Goal: Entertainment & Leisure: Consume media (video, audio)

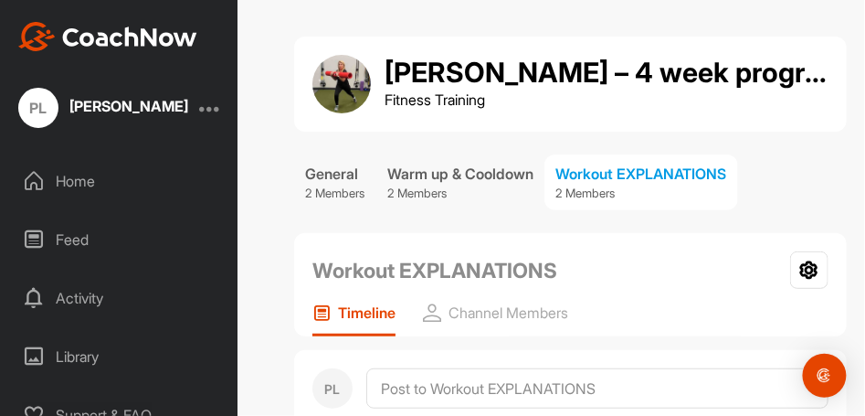
click at [83, 179] on div "Home" at bounding box center [119, 181] width 219 height 46
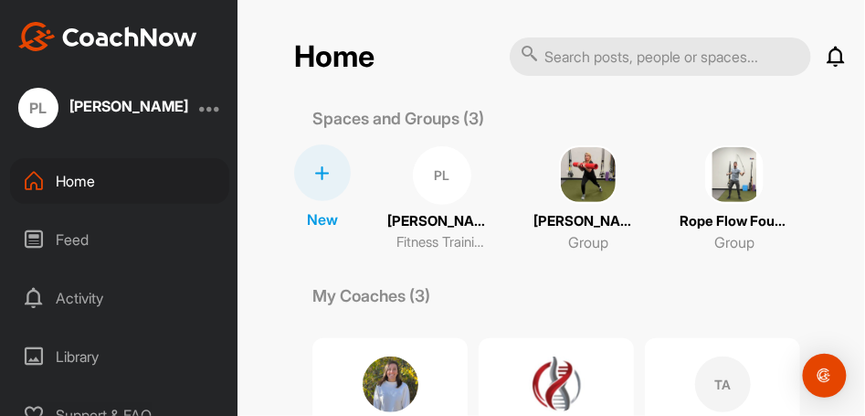
click at [714, 169] on img at bounding box center [734, 174] width 58 height 58
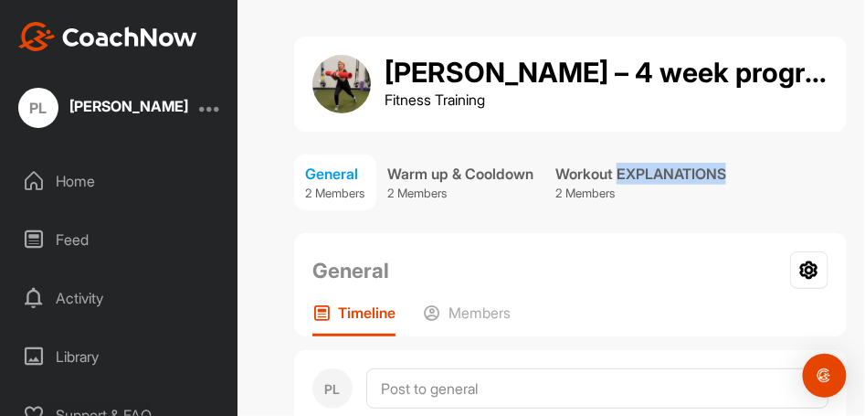
click at [714, 169] on div "Workout EXPLANATIONS" at bounding box center [641, 174] width 171 height 22
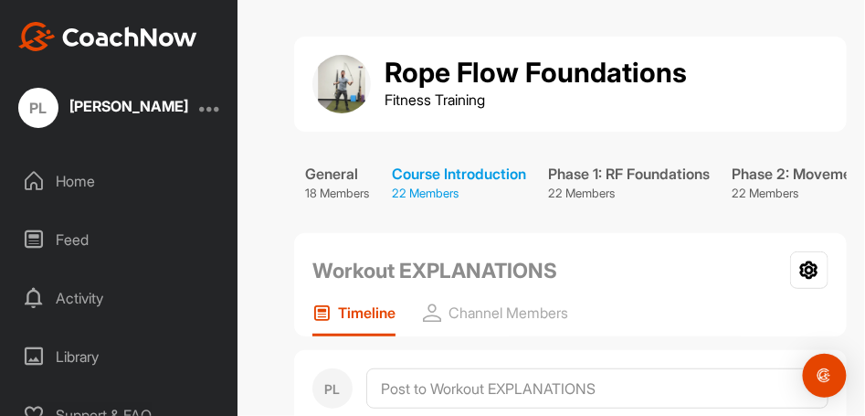
click at [450, 185] on p "22 Members" at bounding box center [459, 194] width 134 height 18
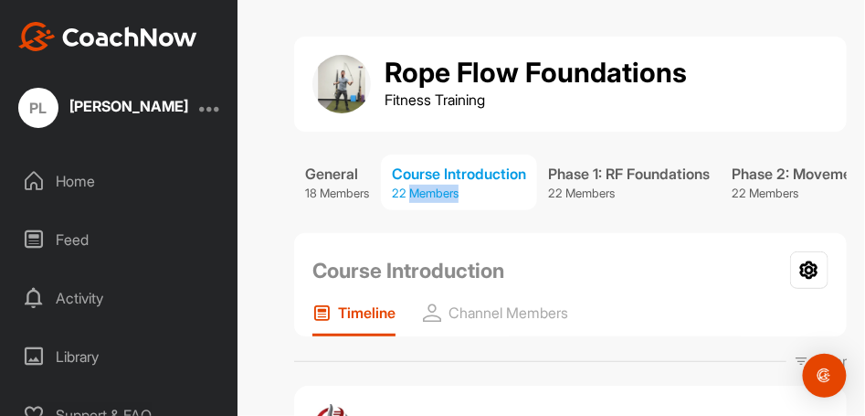
drag, startPoint x: 450, startPoint y: 184, endPoint x: 494, endPoint y: 184, distance: 44.8
click at [494, 185] on p "22 Members" at bounding box center [459, 194] width 134 height 18
click at [447, 175] on div "Course Introduction" at bounding box center [459, 174] width 134 height 22
click at [500, 187] on p "22 Members" at bounding box center [459, 194] width 134 height 18
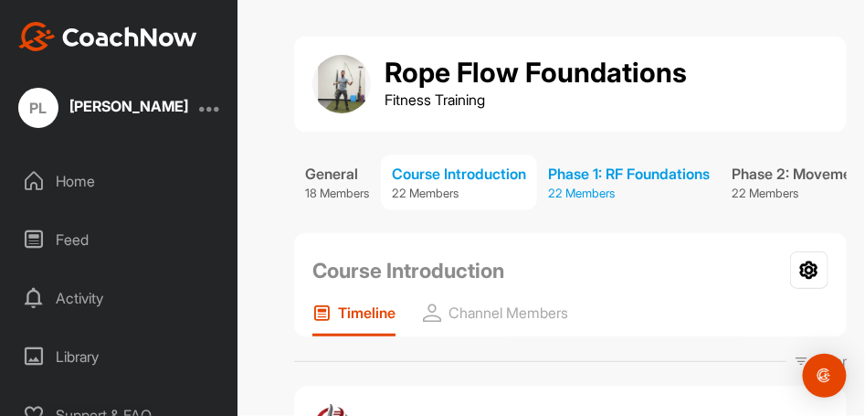
click at [611, 175] on div "Phase 1: RF Foundations" at bounding box center [629, 174] width 162 height 22
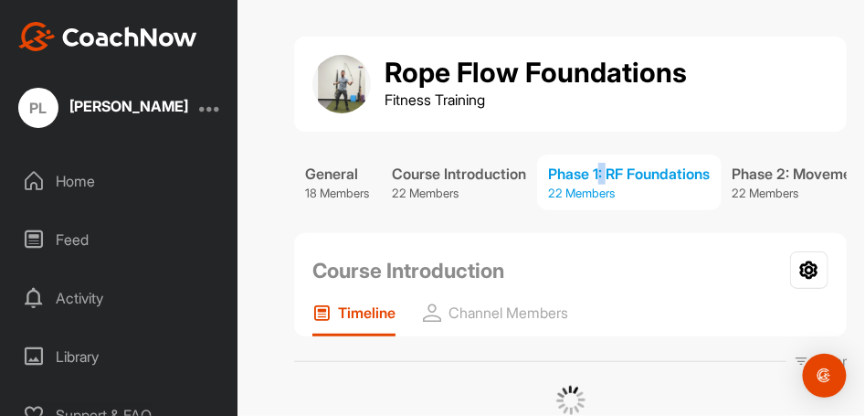
click at [611, 175] on div "Phase 1: RF Foundations" at bounding box center [629, 174] width 162 height 22
drag, startPoint x: 611, startPoint y: 175, endPoint x: 645, endPoint y: 211, distance: 49.1
click at [645, 211] on div "General 18 Members Course Introduction 22 Members Phase 1: RF Foundations 22 Me…" at bounding box center [570, 182] width 553 height 74
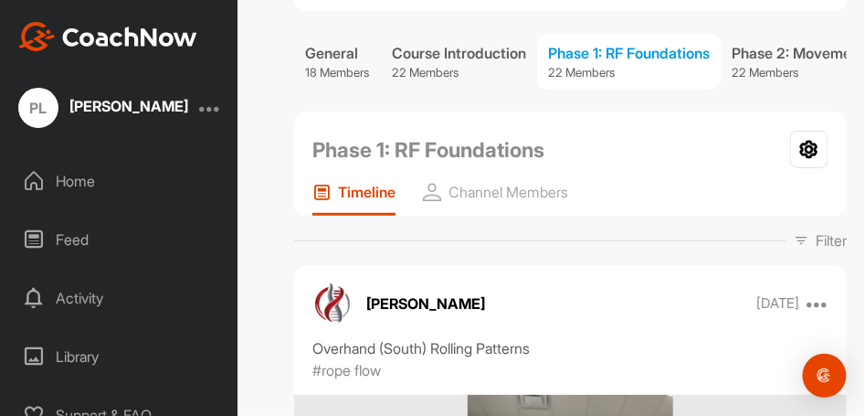
scroll to position [122, 0]
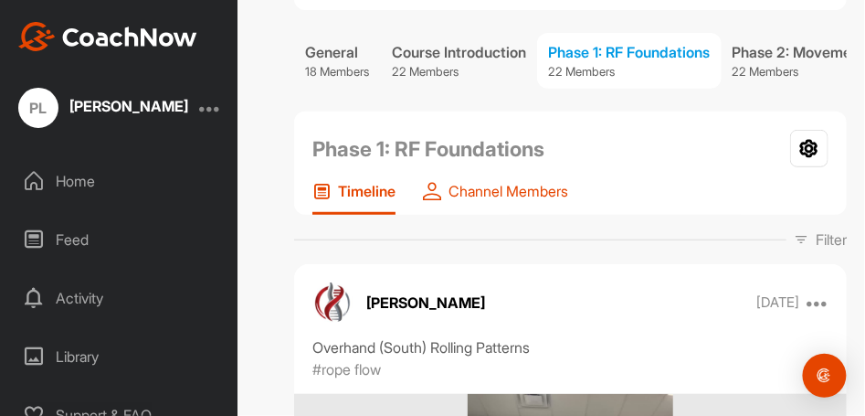
click at [502, 199] on p "Channel Members" at bounding box center [509, 191] width 120 height 18
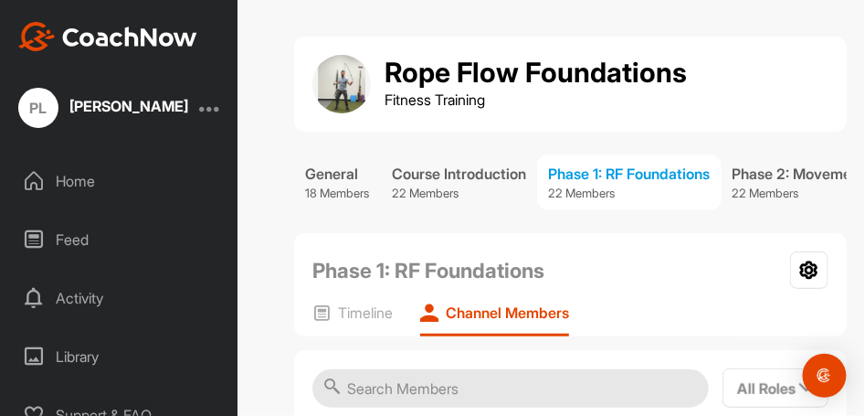
click at [565, 244] on div "Phase 1: RF Foundations Leave Channel Timeline Channel Members" at bounding box center [570, 284] width 553 height 103
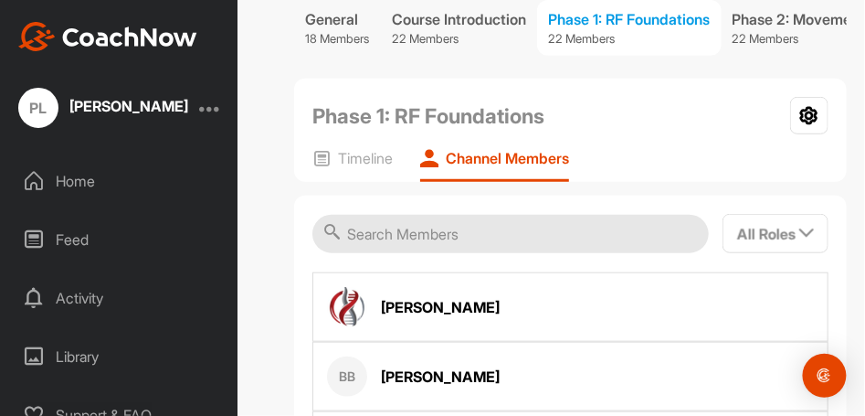
scroll to position [84, 0]
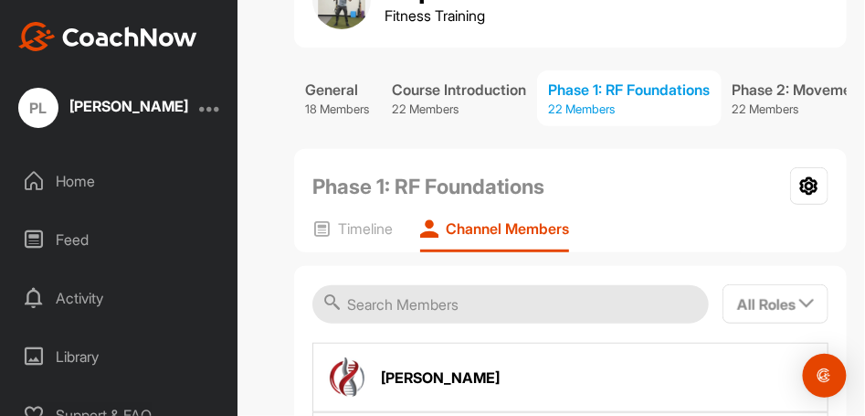
click at [653, 85] on div "Phase 1: RF Foundations" at bounding box center [629, 90] width 162 height 22
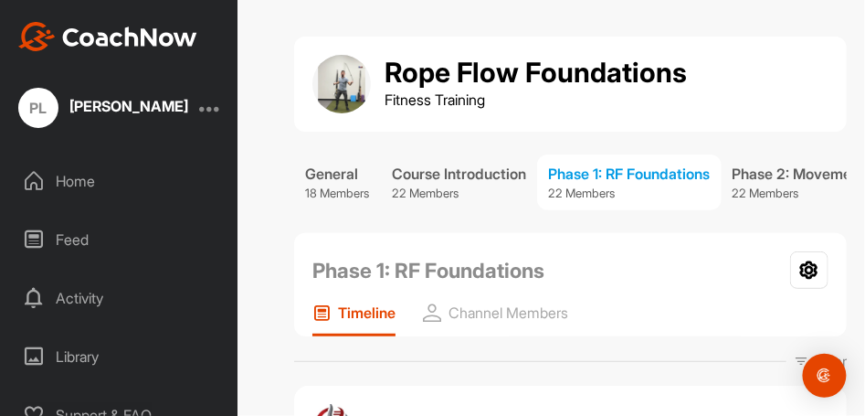
click at [365, 318] on p "Timeline" at bounding box center [367, 312] width 58 height 18
click at [322, 319] on icon at bounding box center [321, 312] width 18 height 18
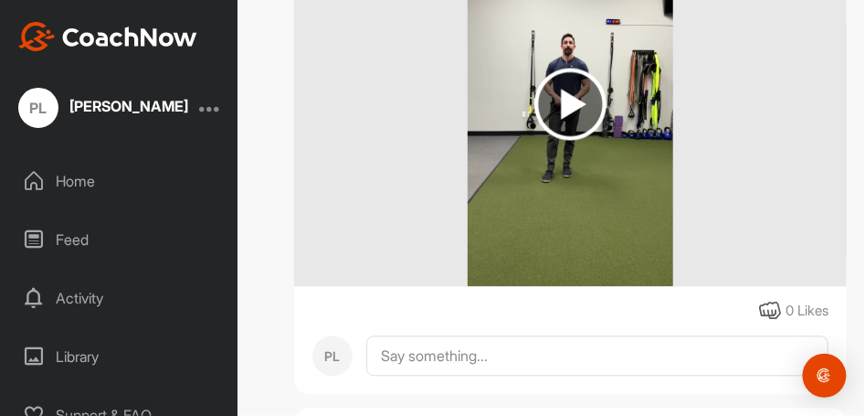
scroll to position [609, 0]
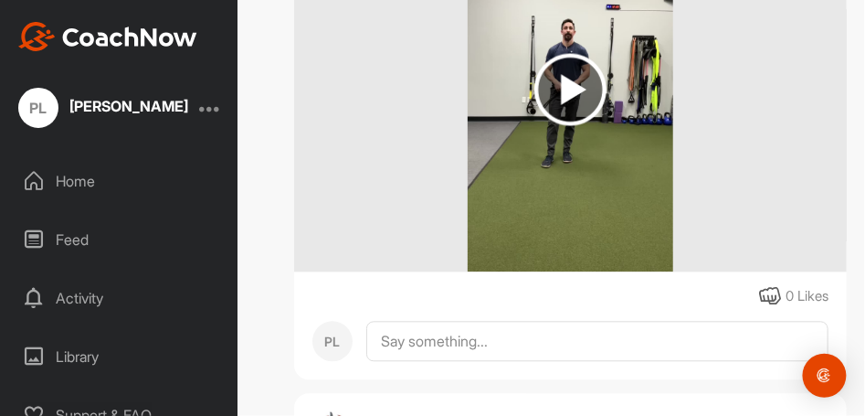
click at [566, 93] on img at bounding box center [571, 90] width 72 height 72
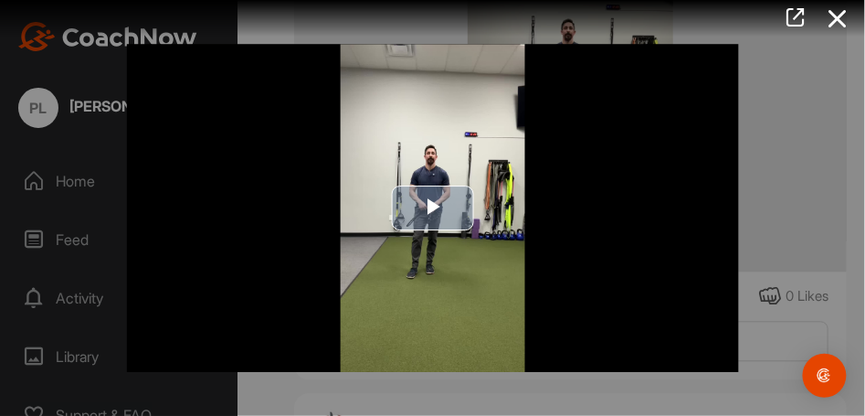
click at [433, 207] on span "Video Player" at bounding box center [433, 207] width 0 height 0
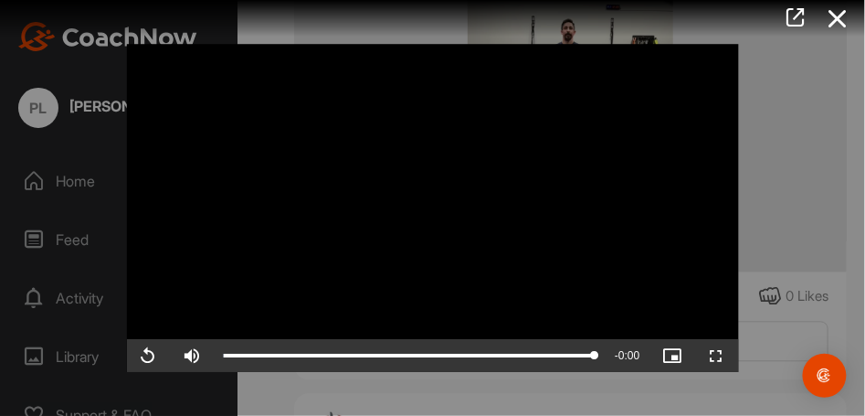
click at [783, 85] on div at bounding box center [432, 208] width 865 height 416
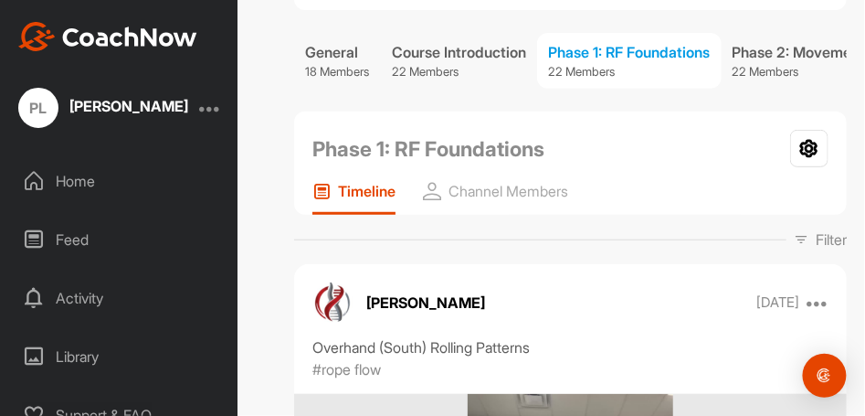
scroll to position [60, 0]
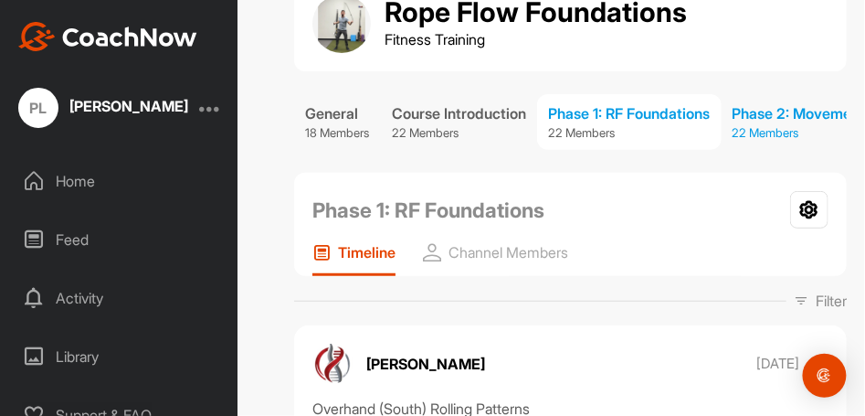
click at [799, 110] on div "Phase 2: Movement Drills" at bounding box center [818, 113] width 171 height 22
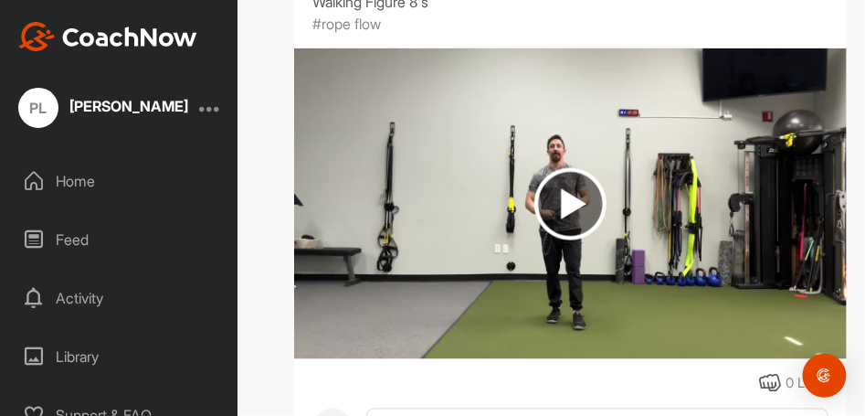
scroll to position [487, 0]
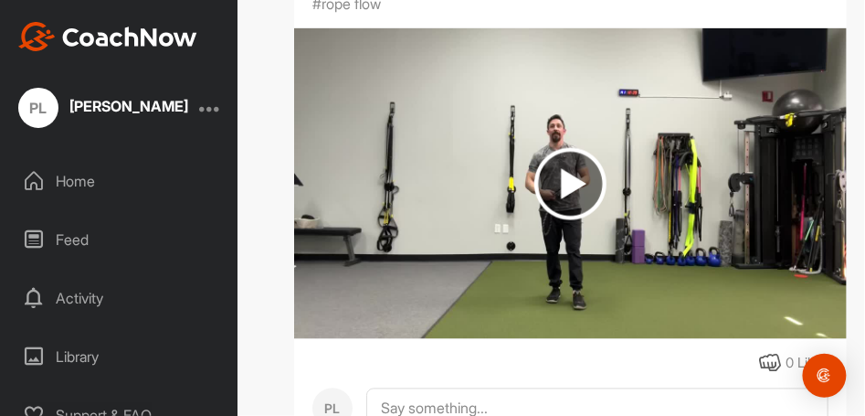
click at [568, 217] on img at bounding box center [571, 184] width 72 height 72
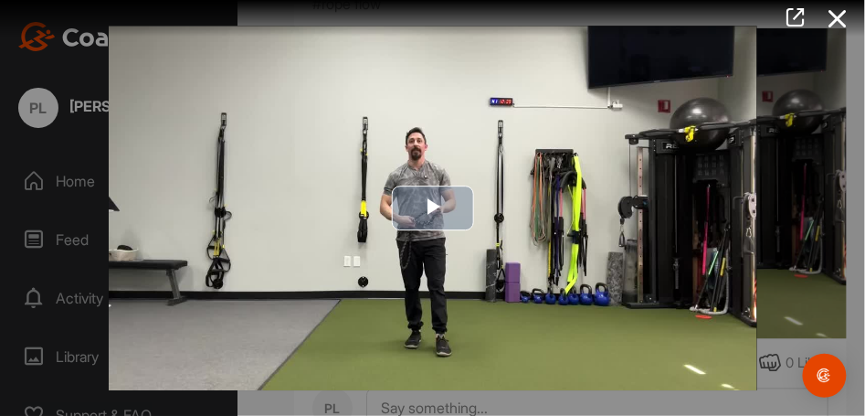
click at [433, 208] on span "Video Player" at bounding box center [433, 208] width 0 height 0
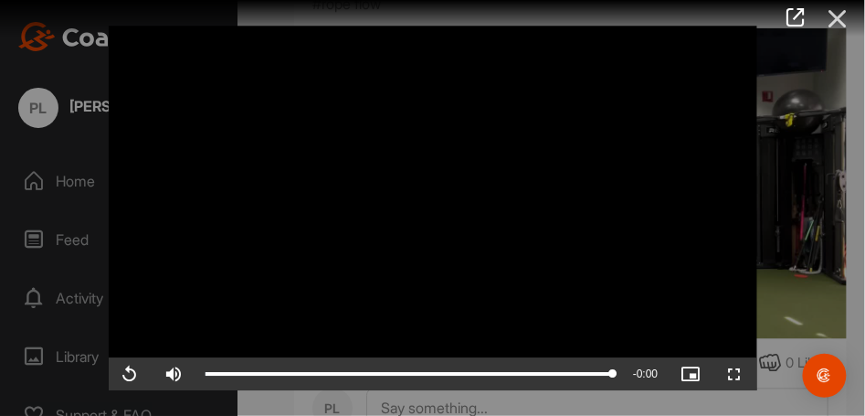
click at [841, 18] on icon at bounding box center [838, 19] width 42 height 34
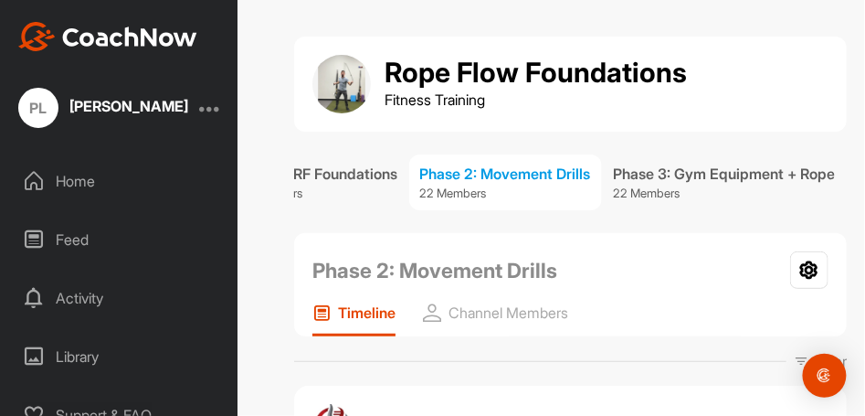
scroll to position [0, 347]
click at [693, 175] on div "Phase 3: Gym Equipment + Rope" at bounding box center [724, 174] width 222 height 22
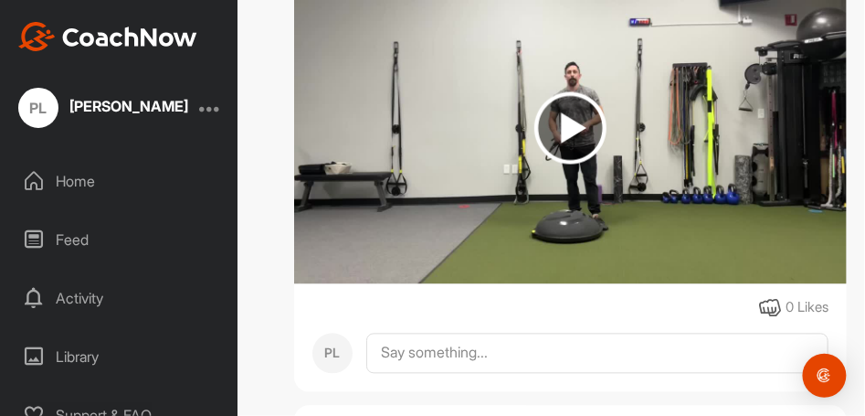
scroll to position [548, 0]
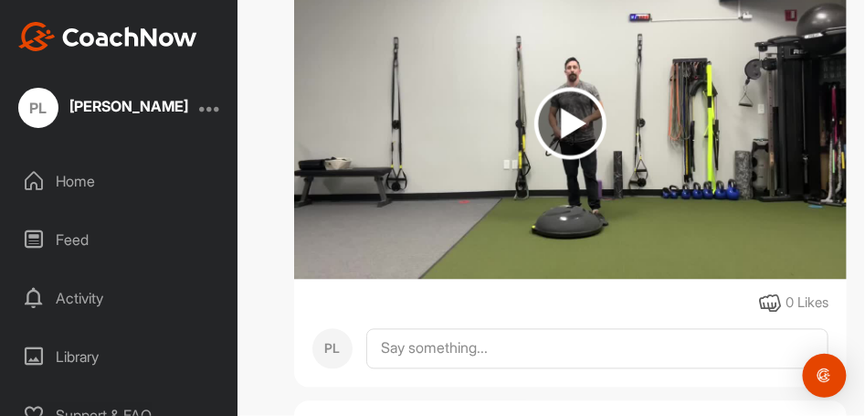
click at [566, 130] on img at bounding box center [571, 124] width 72 height 72
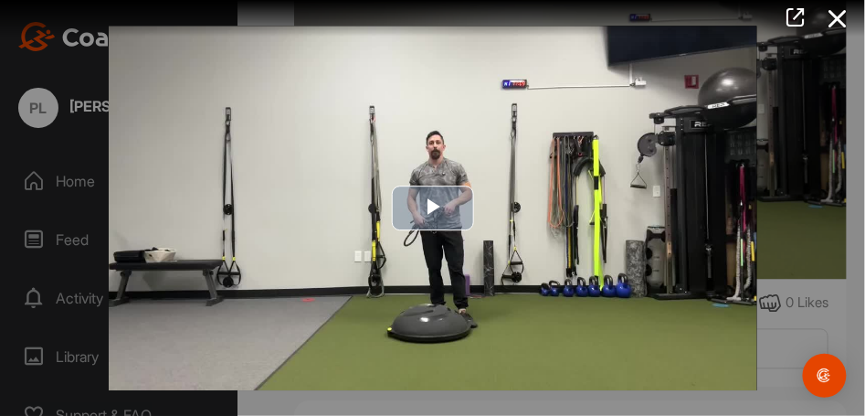
click at [433, 208] on span "Video Player" at bounding box center [433, 208] width 0 height 0
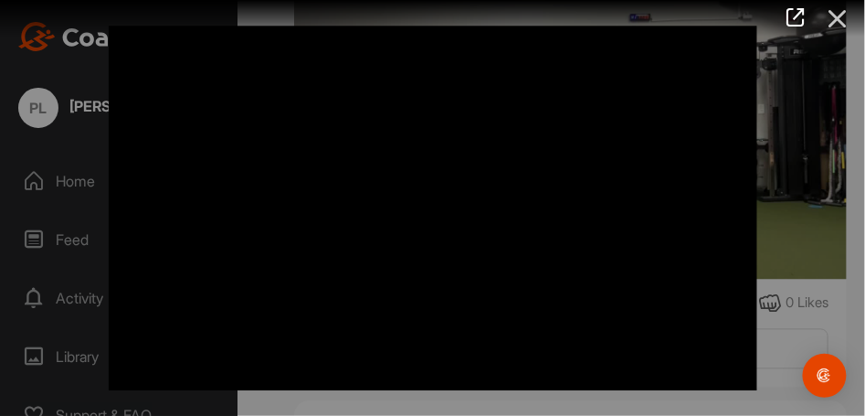
click at [832, 24] on icon at bounding box center [838, 19] width 42 height 34
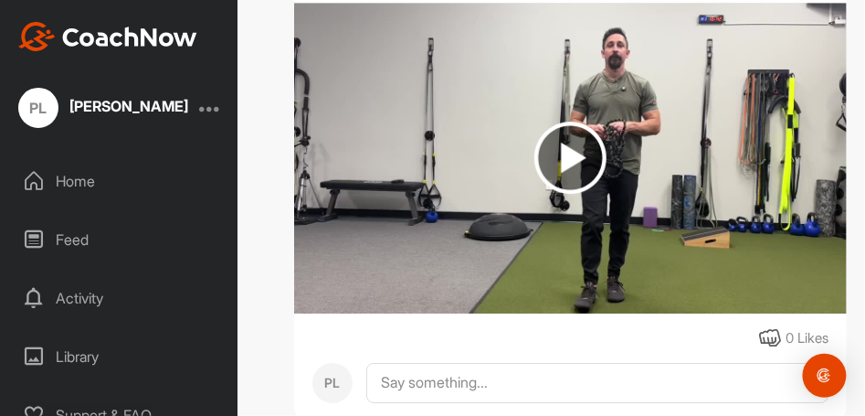
scroll to position [1035, 0]
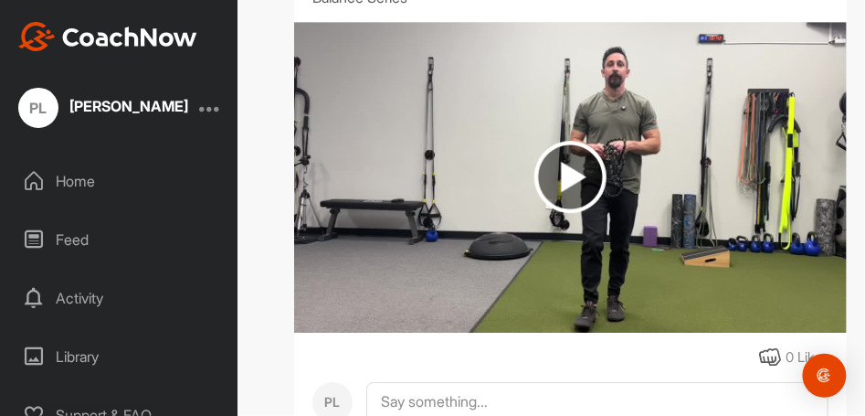
click at [563, 181] on img at bounding box center [571, 177] width 72 height 72
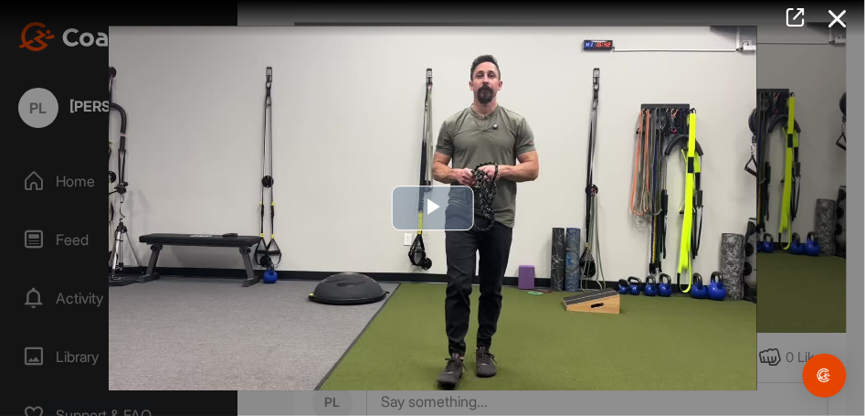
click at [433, 208] on span "Video Player" at bounding box center [433, 208] width 0 height 0
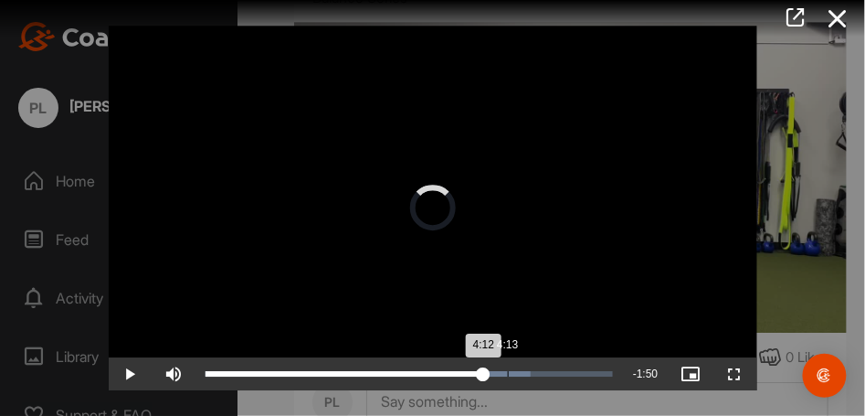
drag, startPoint x: 482, startPoint y: 371, endPoint x: 509, endPoint y: 371, distance: 26.5
click at [509, 371] on div "Loaded : 79.84% 4:13 4:12" at bounding box center [410, 373] width 408 height 5
drag, startPoint x: 509, startPoint y: 371, endPoint x: 539, endPoint y: 372, distance: 30.2
click at [534, 372] on div "4:39" at bounding box center [370, 373] width 328 height 5
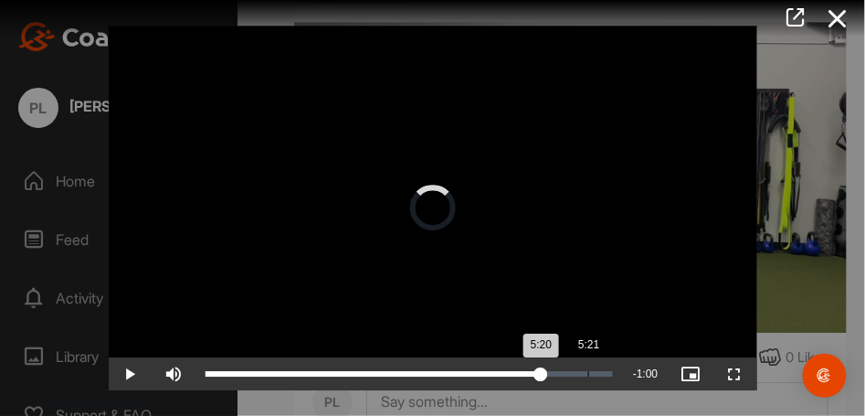
drag, startPoint x: 540, startPoint y: 375, endPoint x: 587, endPoint y: 386, distance: 49.0
click at [587, 386] on div "Loaded : 83.20% 5:21 5:20" at bounding box center [409, 373] width 427 height 33
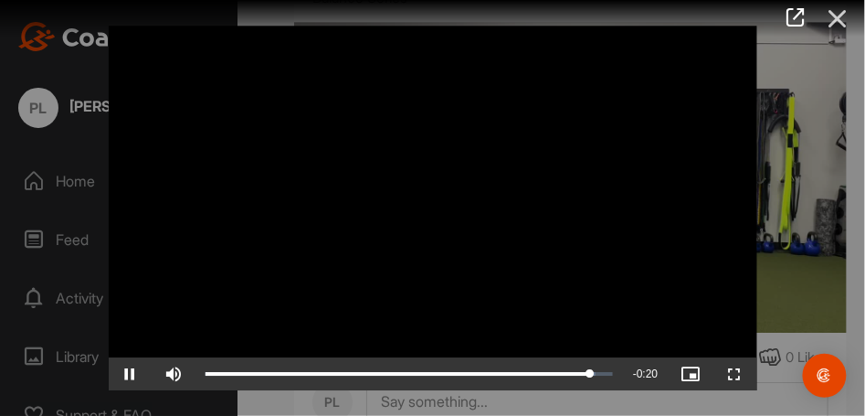
click at [833, 24] on icon at bounding box center [838, 19] width 42 height 34
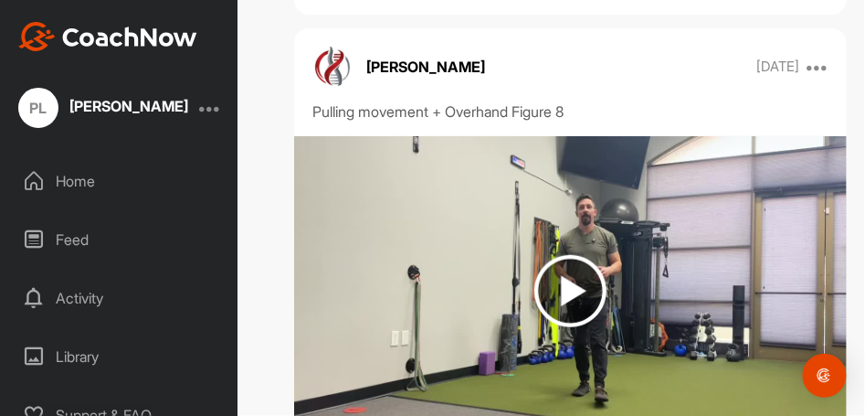
scroll to position [1522, 0]
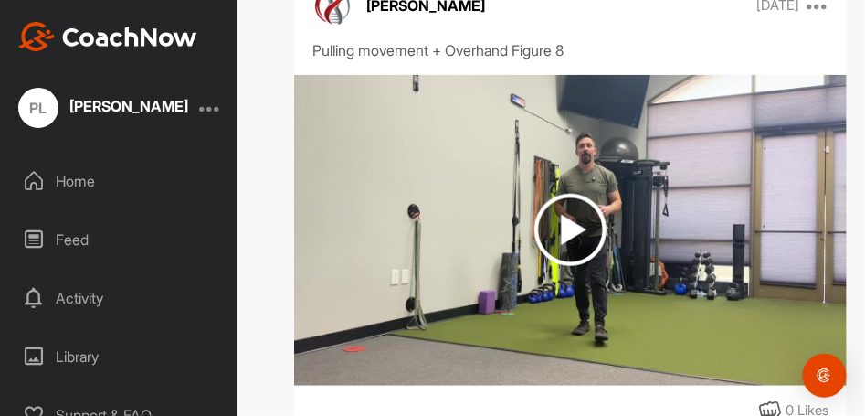
click at [564, 228] on img at bounding box center [571, 230] width 72 height 72
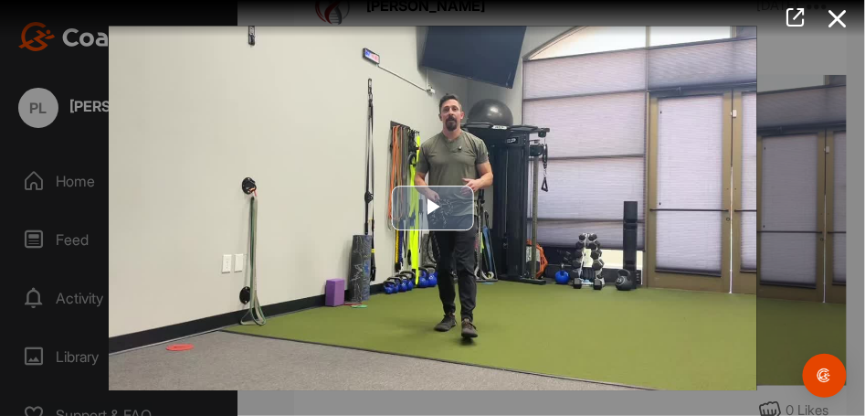
click at [433, 208] on span "Video Player" at bounding box center [433, 208] width 0 height 0
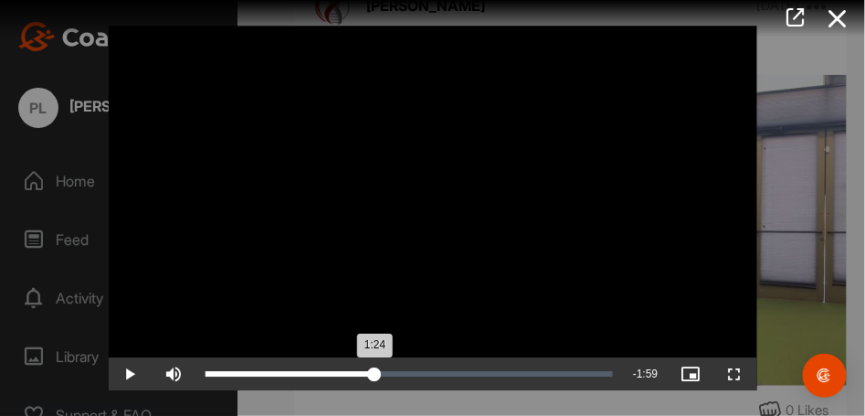
drag, startPoint x: 305, startPoint y: 375, endPoint x: 375, endPoint y: 380, distance: 69.7
click at [375, 376] on div "1:24" at bounding box center [291, 373] width 170 height 5
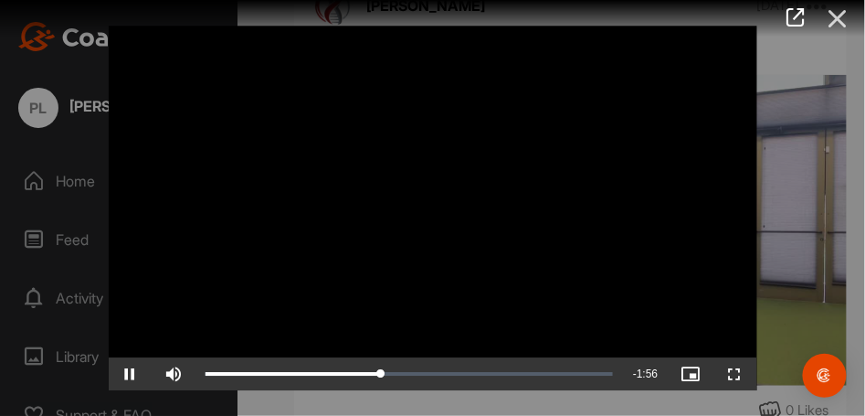
click at [840, 19] on icon at bounding box center [838, 19] width 42 height 34
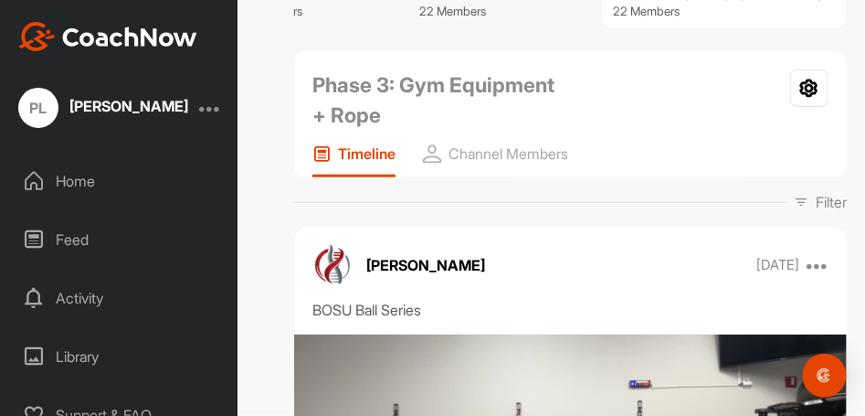
scroll to position [0, 0]
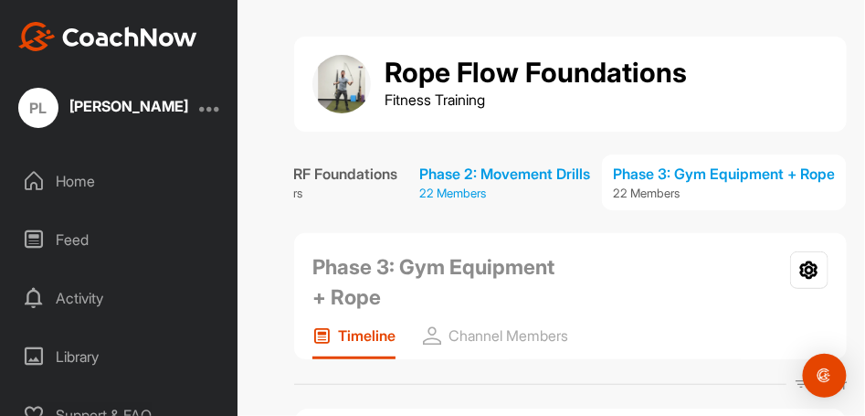
click at [516, 172] on div "Phase 2: Movement Drills" at bounding box center [505, 174] width 171 height 22
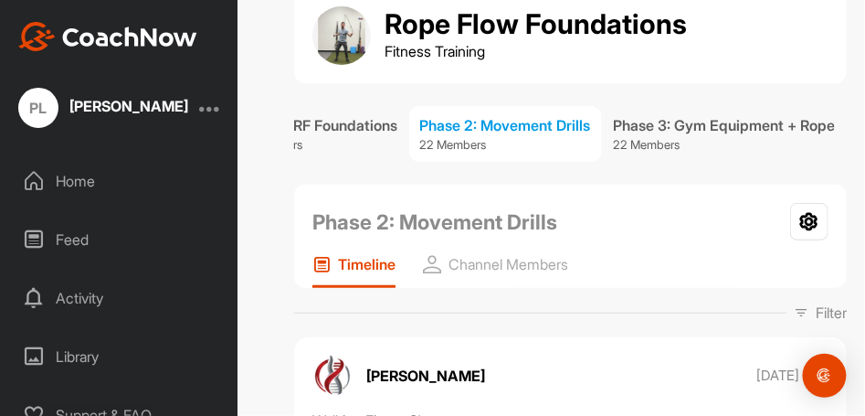
scroll to position [122, 0]
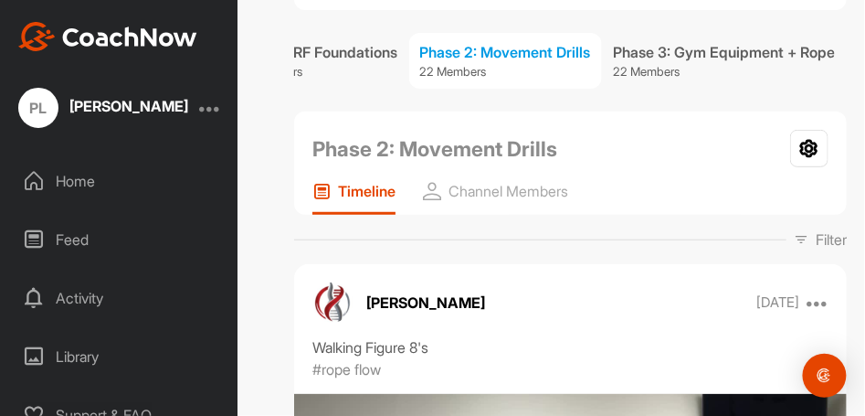
click at [351, 200] on p "Timeline" at bounding box center [367, 191] width 58 height 18
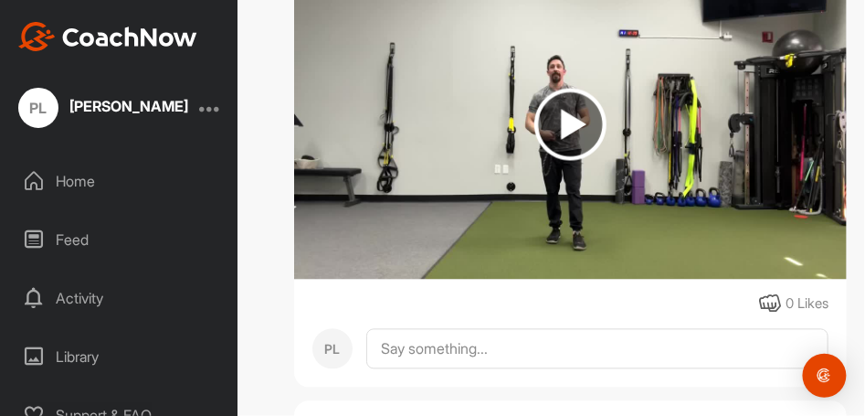
scroll to position [548, 0]
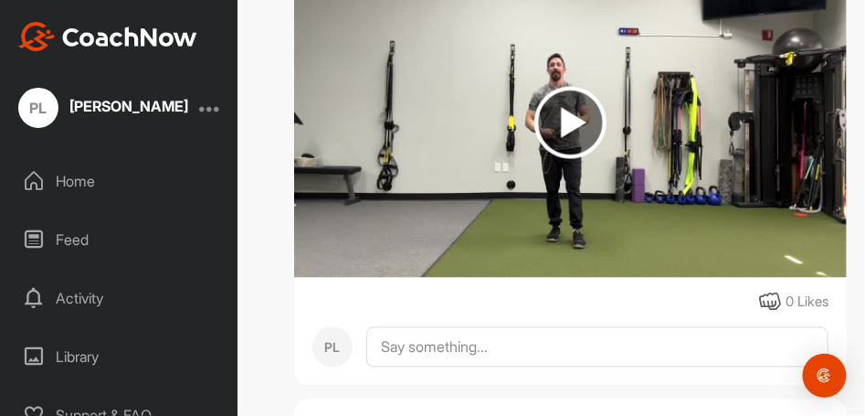
click at [567, 154] on img at bounding box center [571, 123] width 72 height 72
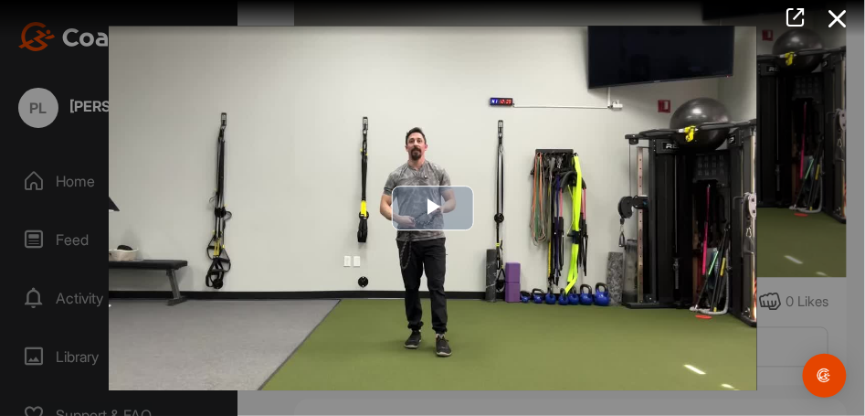
click at [433, 208] on span "Video Player" at bounding box center [433, 208] width 0 height 0
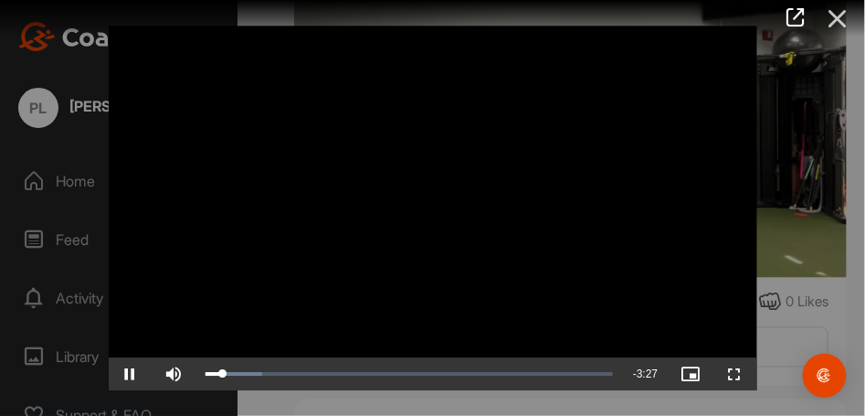
click at [837, 20] on icon at bounding box center [838, 19] width 42 height 34
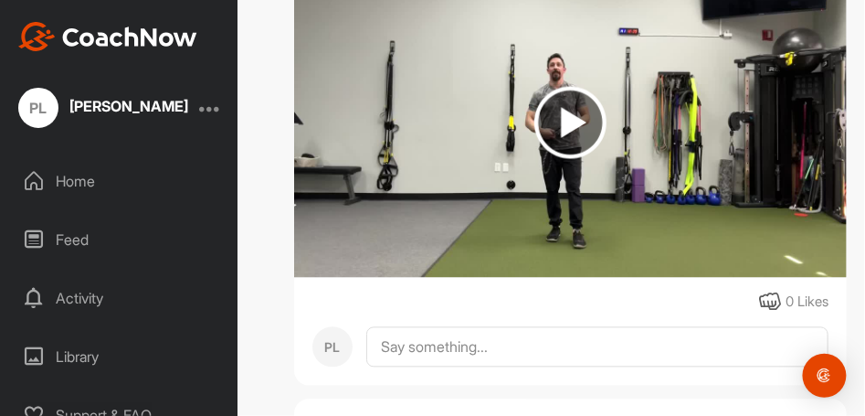
click at [837, 20] on img at bounding box center [570, 122] width 553 height 311
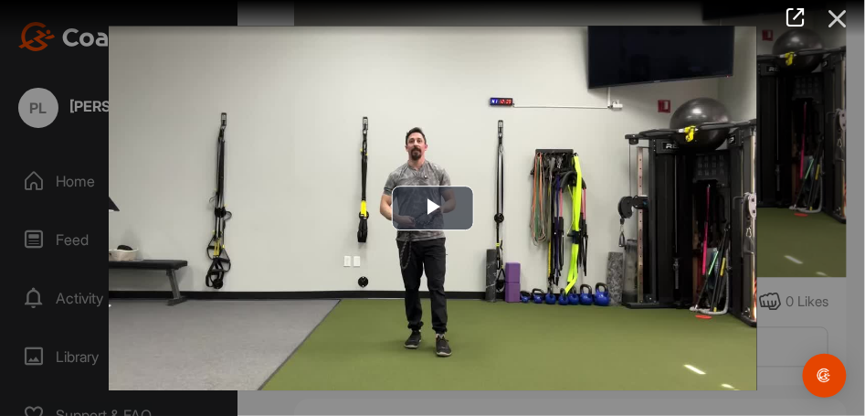
click at [840, 18] on icon at bounding box center [838, 19] width 42 height 34
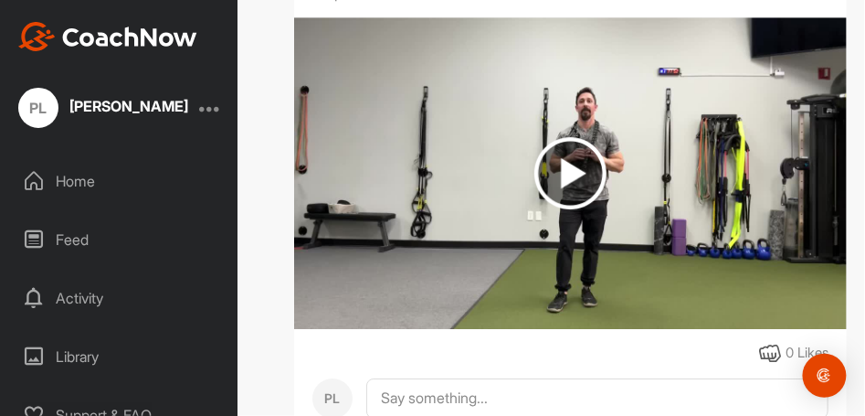
scroll to position [1096, 0]
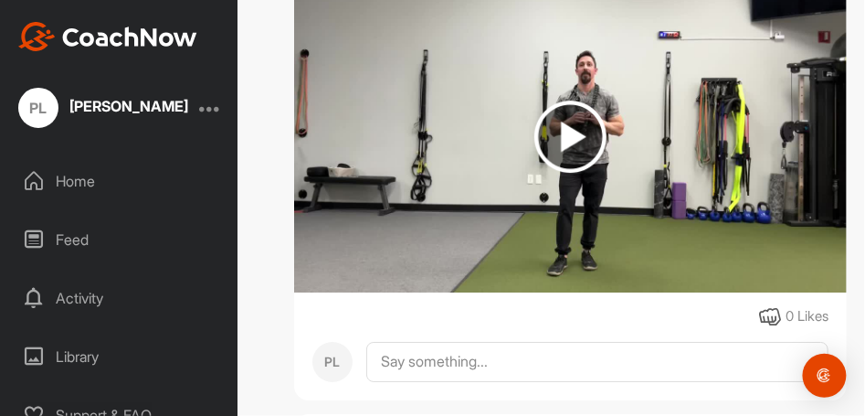
click at [561, 161] on img at bounding box center [571, 137] width 72 height 72
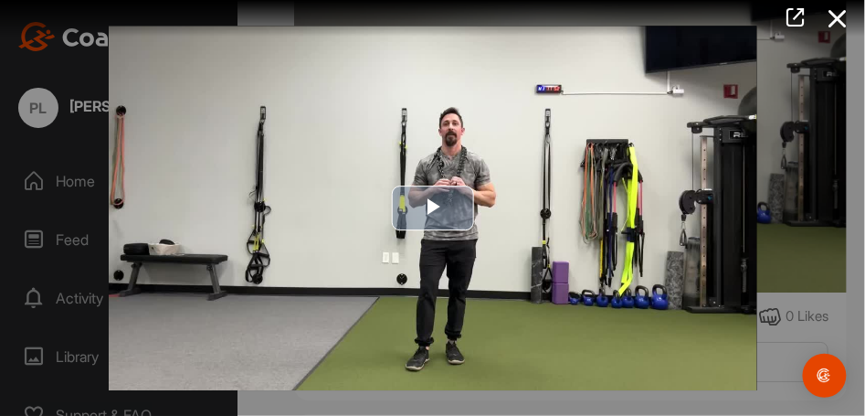
click at [433, 208] on span "Video Player" at bounding box center [433, 208] width 0 height 0
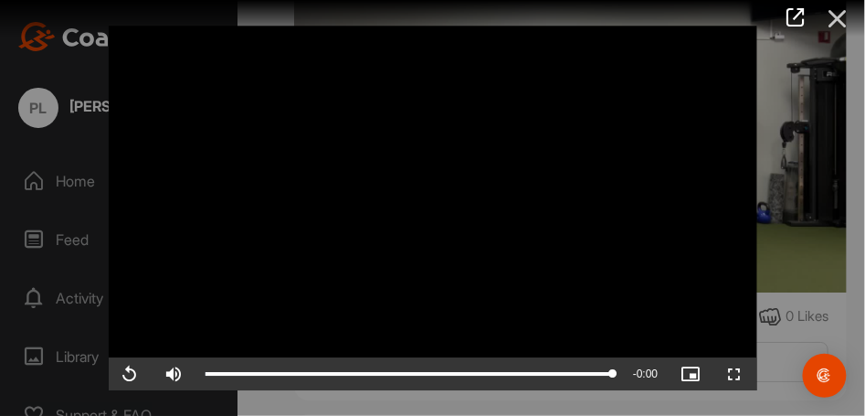
click at [833, 17] on icon at bounding box center [838, 19] width 42 height 34
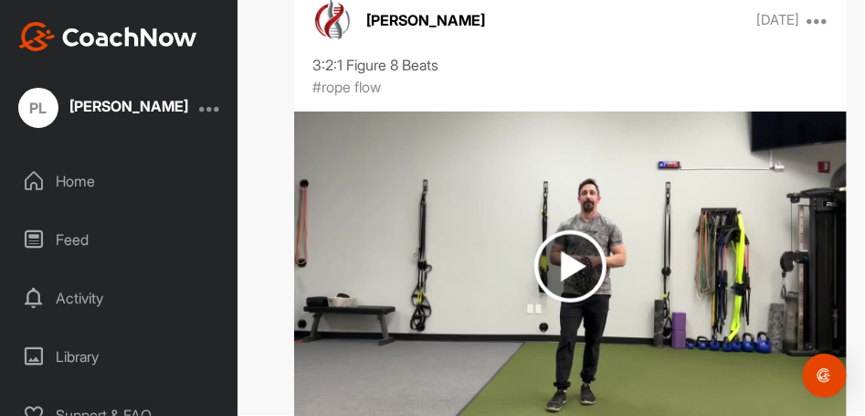
scroll to position [1522, 0]
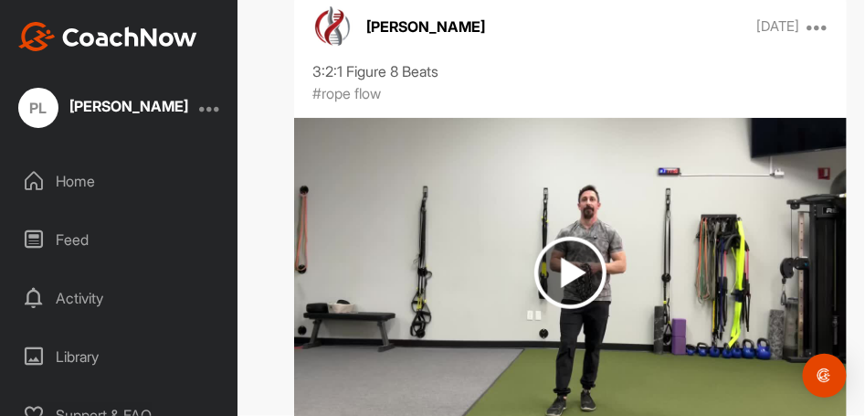
click at [568, 294] on img at bounding box center [571, 273] width 72 height 72
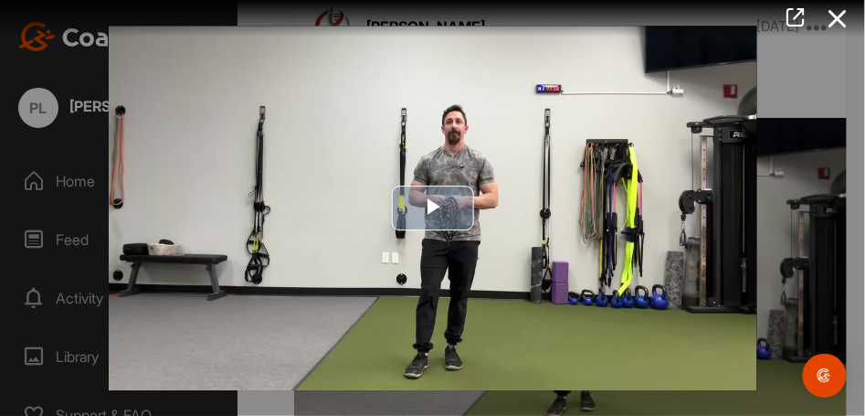
click at [433, 208] on span "Video Player" at bounding box center [433, 208] width 0 height 0
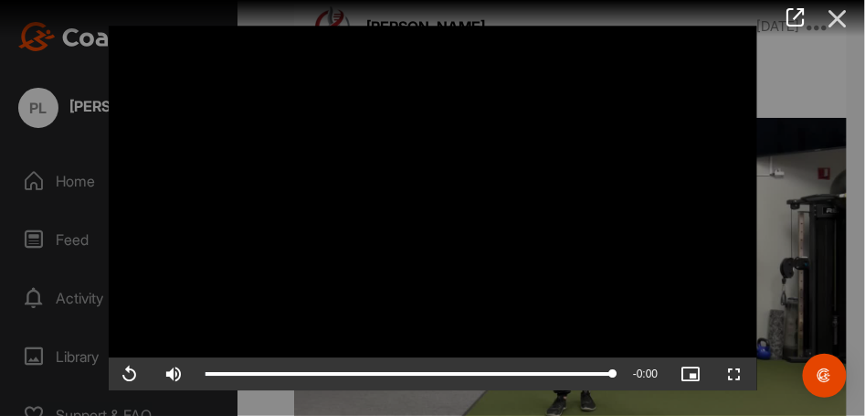
click at [835, 21] on icon at bounding box center [838, 19] width 42 height 34
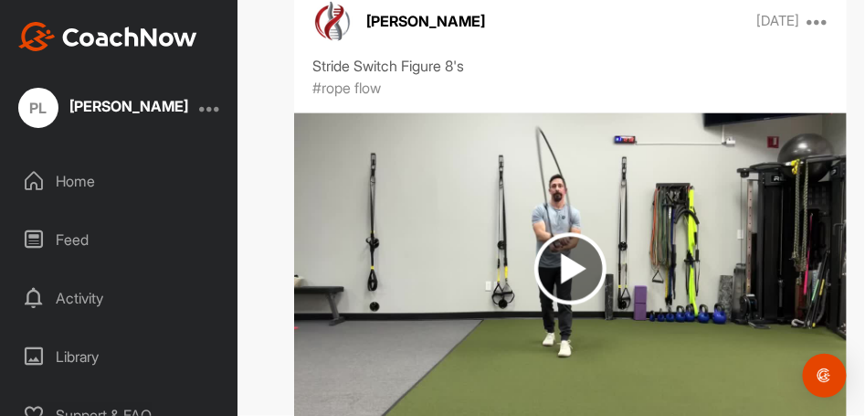
scroll to position [2070, 0]
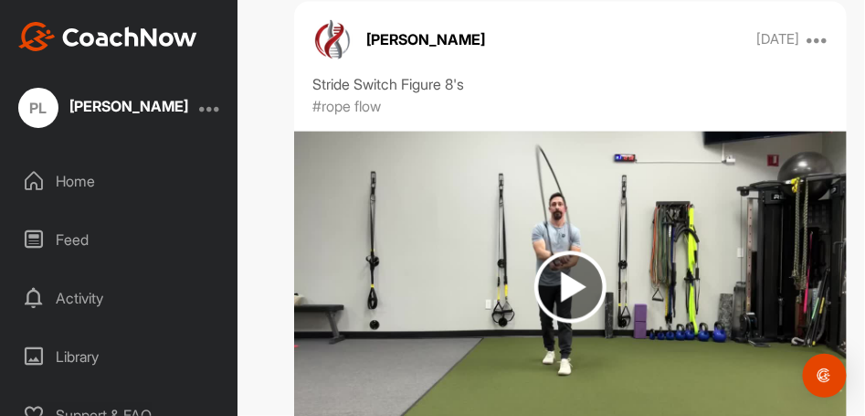
click at [563, 290] on img at bounding box center [571, 287] width 72 height 72
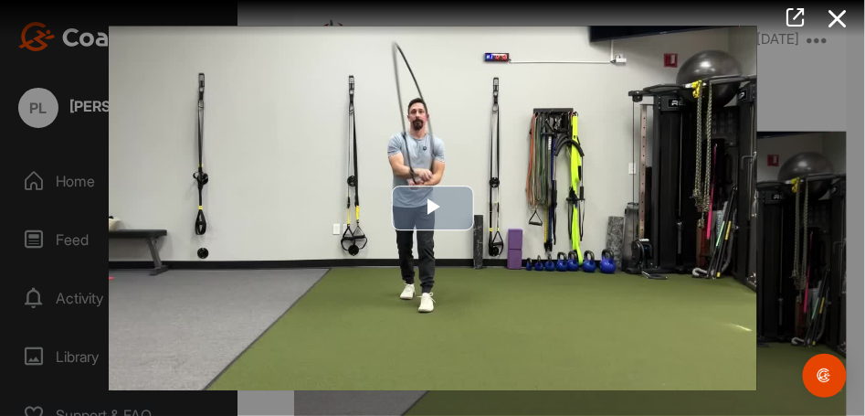
click at [433, 208] on span "Video Player" at bounding box center [433, 208] width 0 height 0
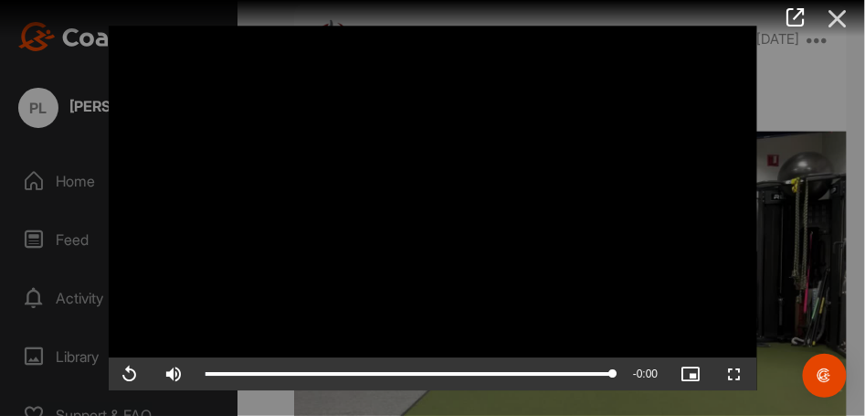
click at [837, 18] on icon at bounding box center [838, 19] width 42 height 34
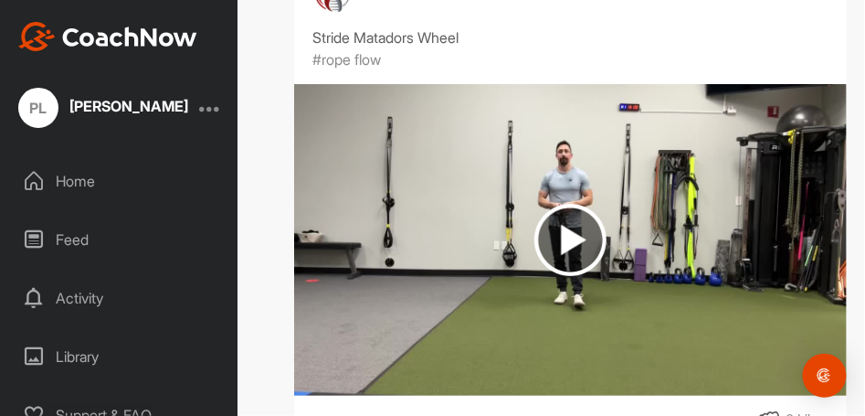
scroll to position [2741, 0]
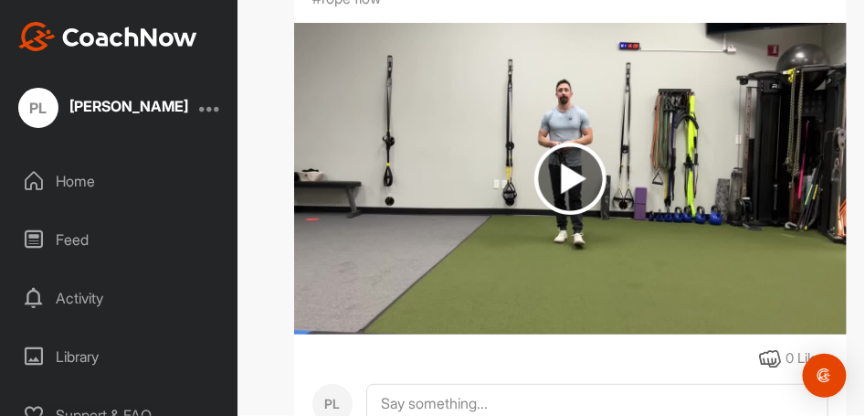
click at [570, 184] on img at bounding box center [571, 179] width 72 height 72
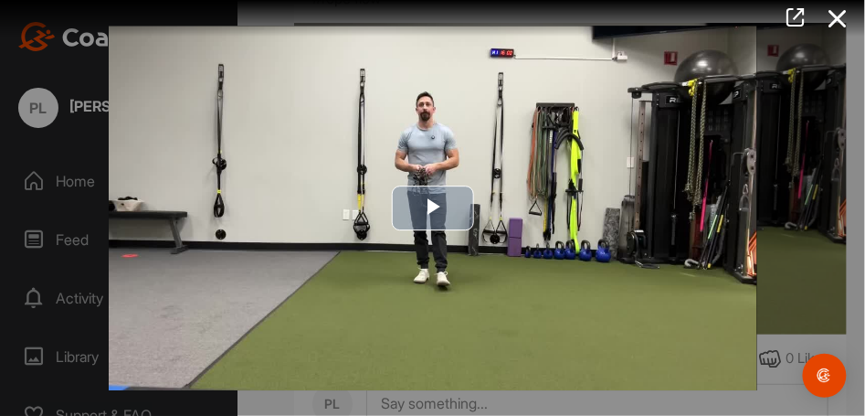
click at [433, 208] on span "Video Player" at bounding box center [433, 208] width 0 height 0
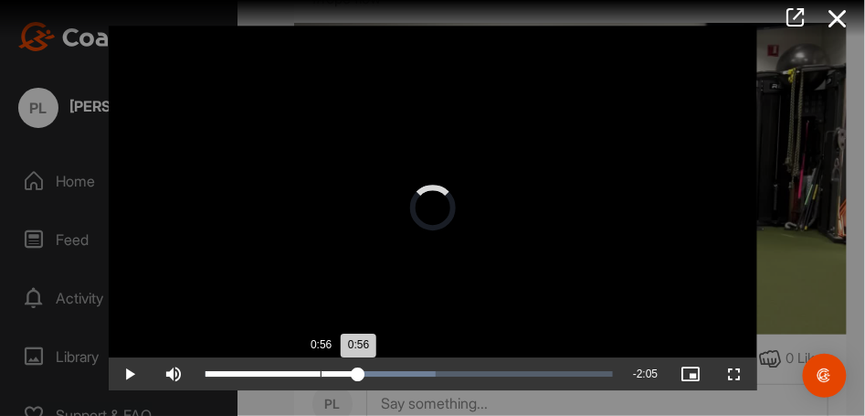
drag, startPoint x: 379, startPoint y: 376, endPoint x: 320, endPoint y: 375, distance: 59.4
click at [320, 375] on div "0:56" at bounding box center [282, 373] width 153 height 5
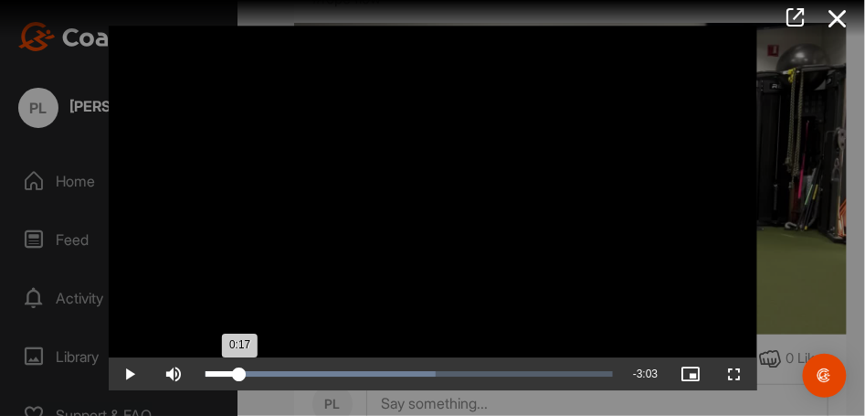
drag, startPoint x: 322, startPoint y: 372, endPoint x: 239, endPoint y: 365, distance: 82.6
click at [239, 365] on div "Loaded : 56.44% 0:17 0:17" at bounding box center [409, 373] width 427 height 33
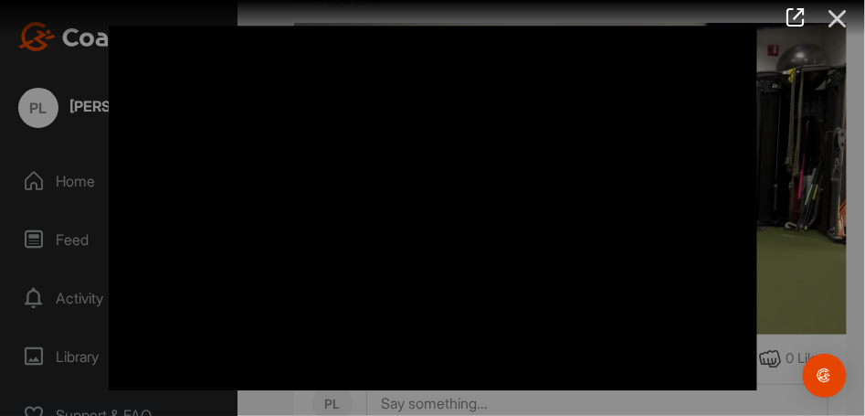
click at [835, 17] on icon at bounding box center [838, 19] width 42 height 34
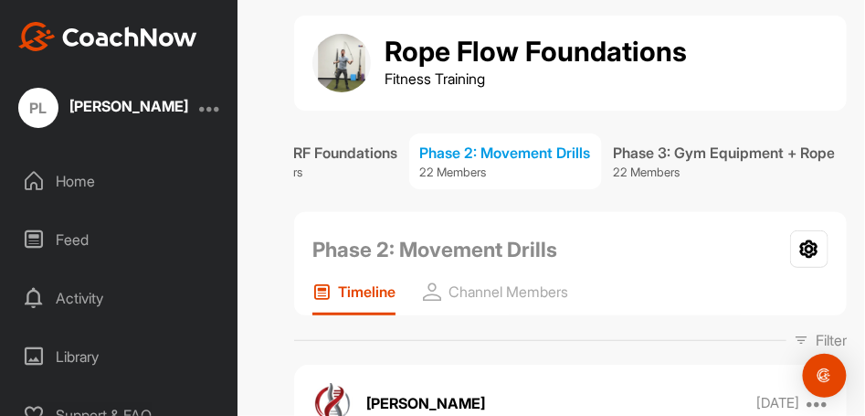
scroll to position [0, 0]
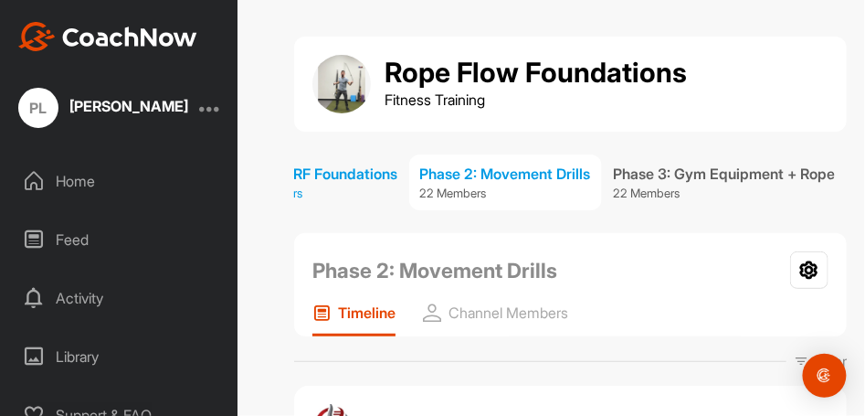
click at [324, 177] on div "Phase 1: RF Foundations" at bounding box center [317, 174] width 162 height 22
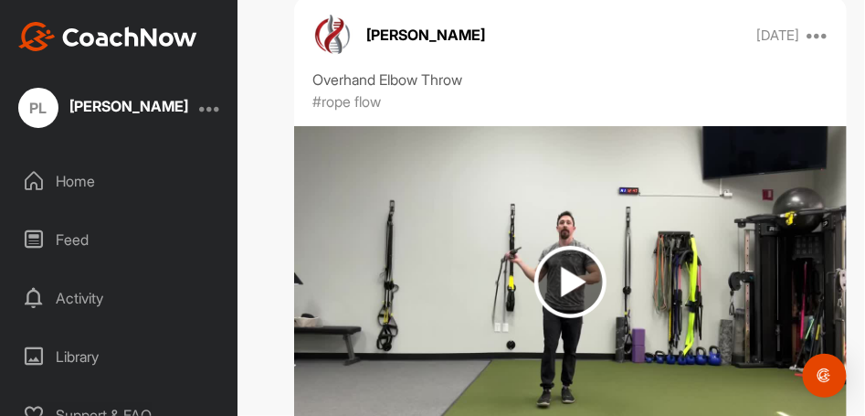
scroll to position [7004, 0]
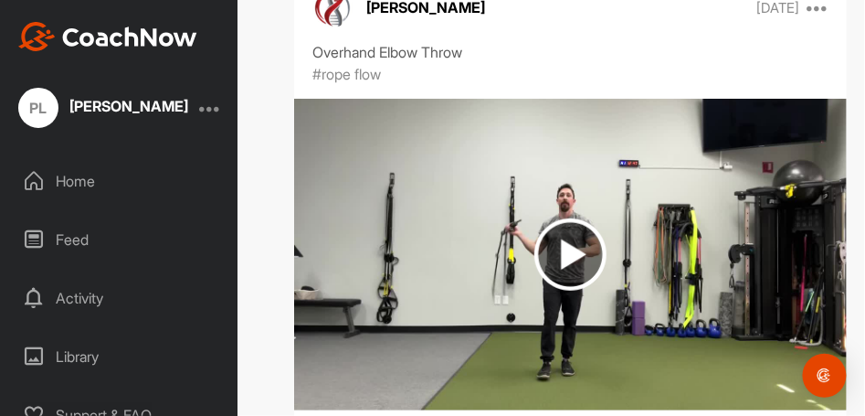
click at [563, 237] on img at bounding box center [571, 254] width 72 height 72
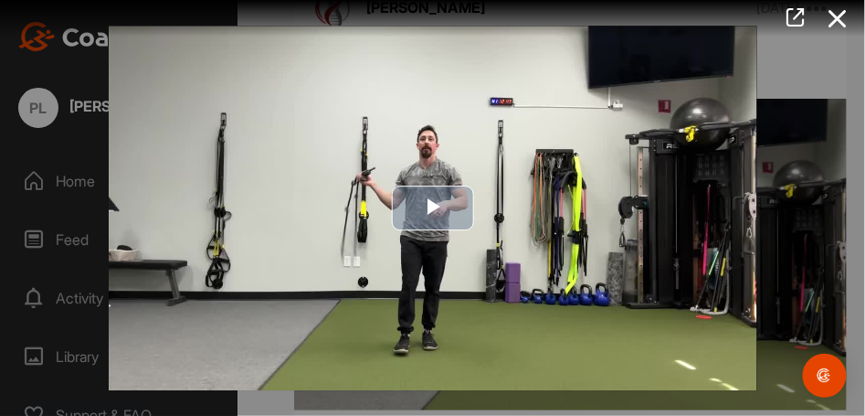
click at [433, 208] on span "Video Player" at bounding box center [433, 208] width 0 height 0
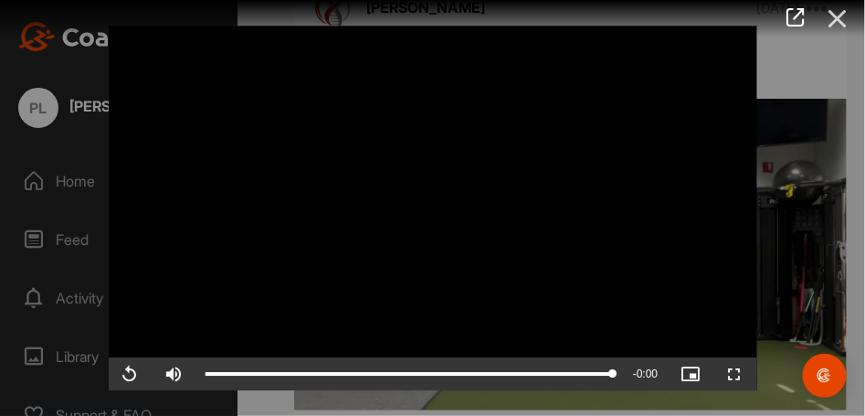
click at [842, 15] on icon at bounding box center [838, 19] width 42 height 34
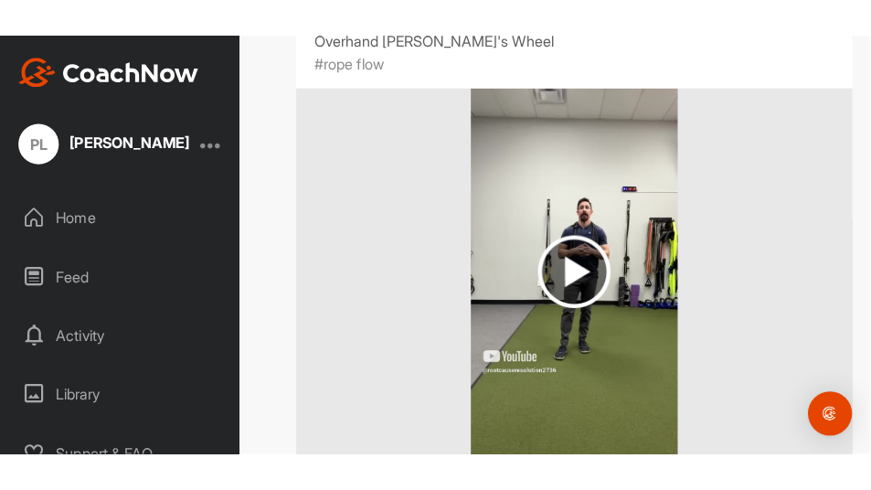
scroll to position [7553, 0]
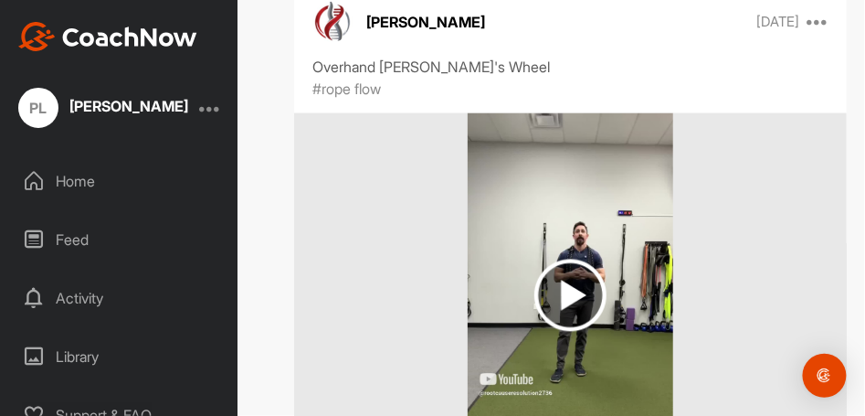
click at [563, 270] on img at bounding box center [571, 295] width 72 height 72
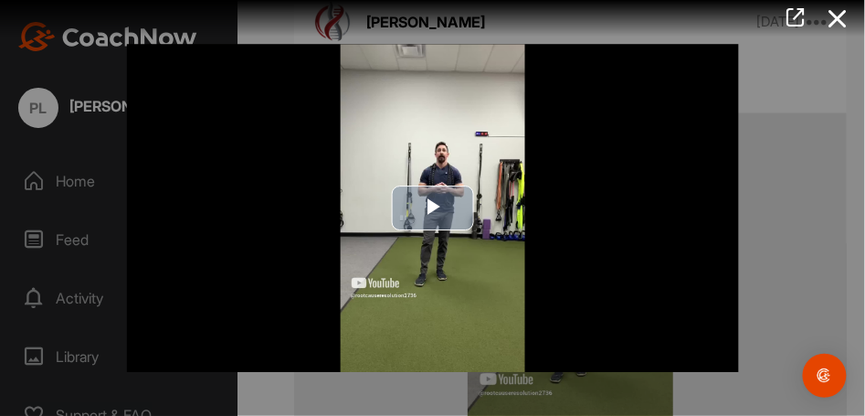
click at [433, 207] on span "Video Player" at bounding box center [433, 207] width 0 height 0
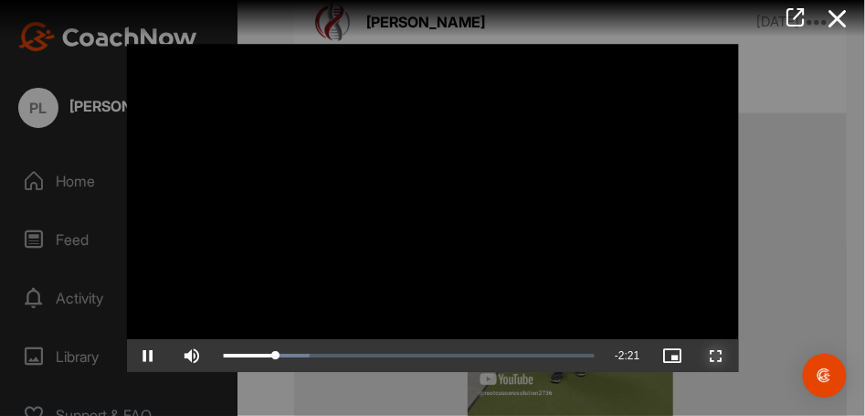
click at [716, 355] on span "Video Player" at bounding box center [717, 355] width 44 height 0
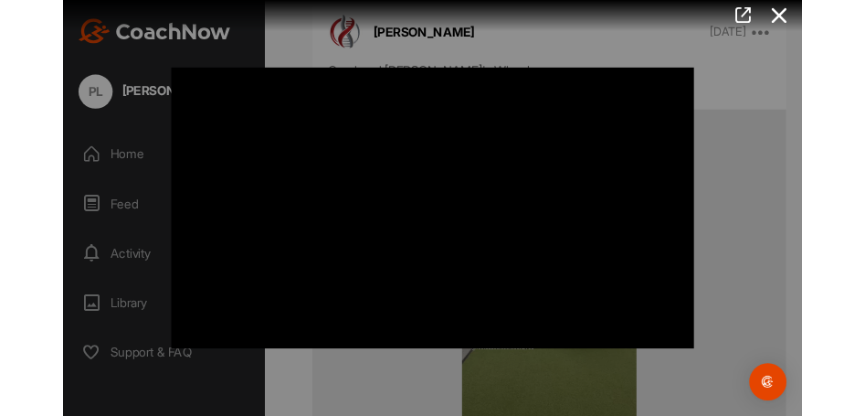
scroll to position [7567, 0]
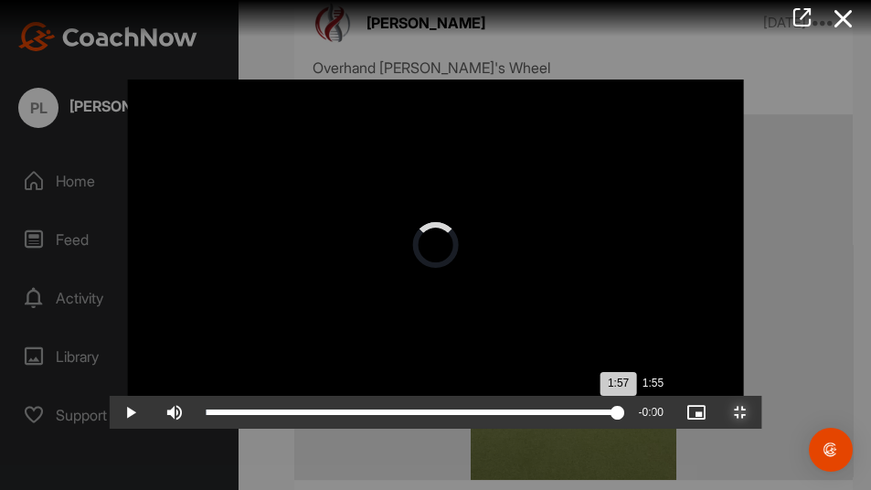
drag, startPoint x: 728, startPoint y: 472, endPoint x: 540, endPoint y: 472, distance: 188.2
click at [540, 415] on div "1:57" at bounding box center [412, 411] width 412 height 5
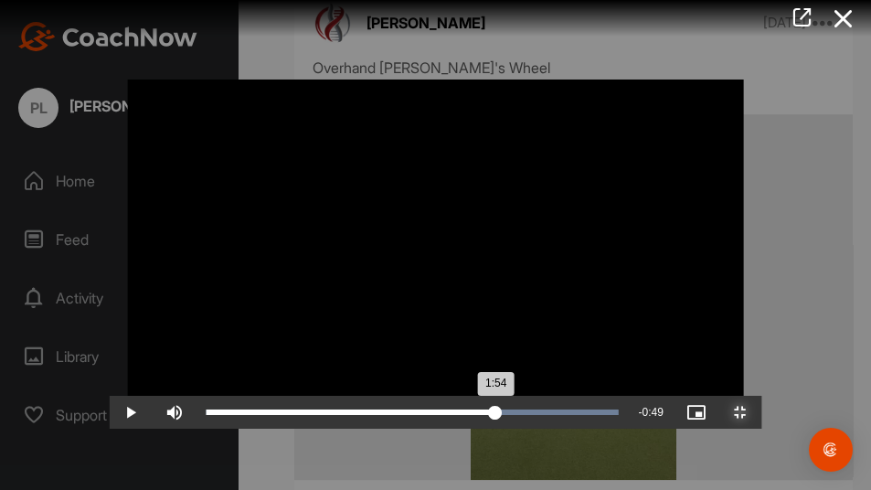
click at [495, 415] on div "1:54" at bounding box center [351, 411] width 290 height 5
click at [517, 415] on video "Video Player" at bounding box center [435, 244] width 653 height 367
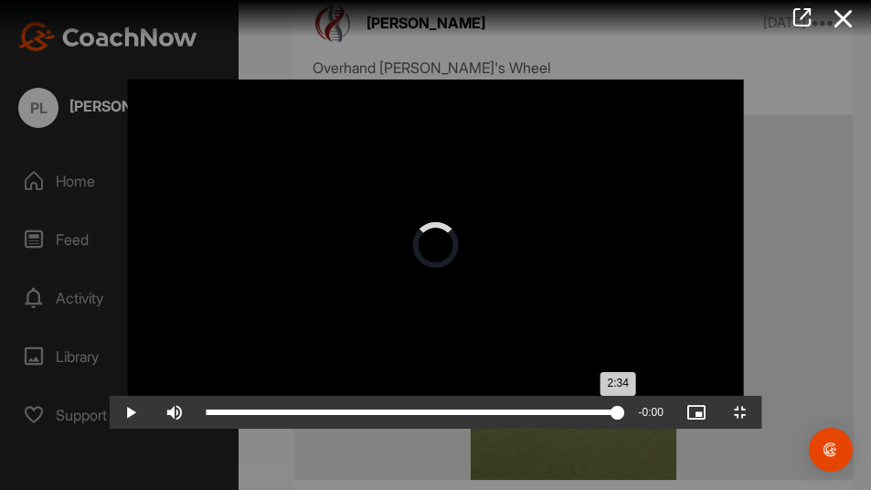
drag, startPoint x: 726, startPoint y: 471, endPoint x: 691, endPoint y: 475, distance: 35.8
click at [618, 415] on div "2:34" at bounding box center [412, 411] width 412 height 5
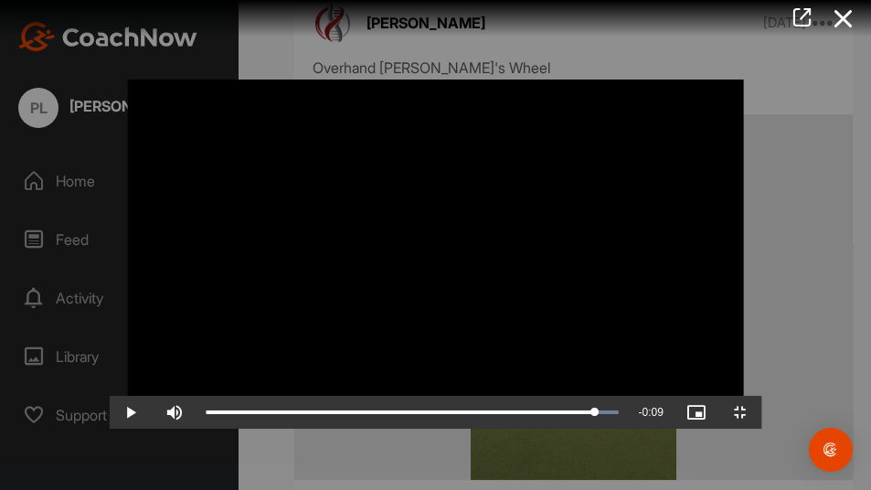
click at [555, 378] on video "Video Player" at bounding box center [435, 244] width 653 height 367
click at [762, 186] on video "Video Player" at bounding box center [435, 244] width 653 height 367
click at [718, 412] on span "Video Player" at bounding box center [696, 412] width 44 height 0
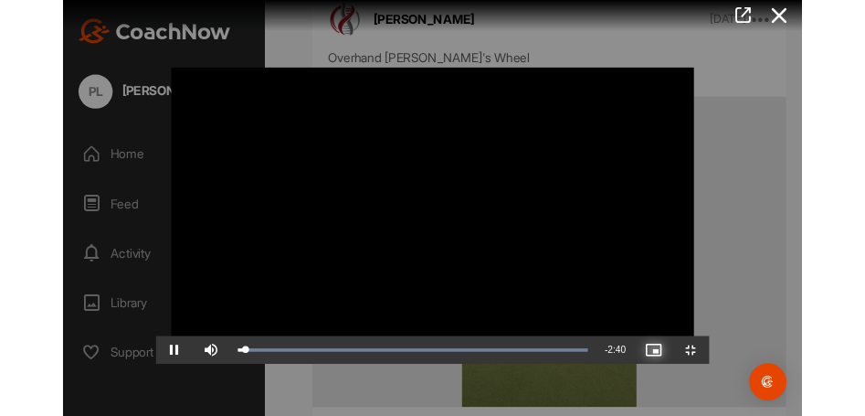
scroll to position [7553, 0]
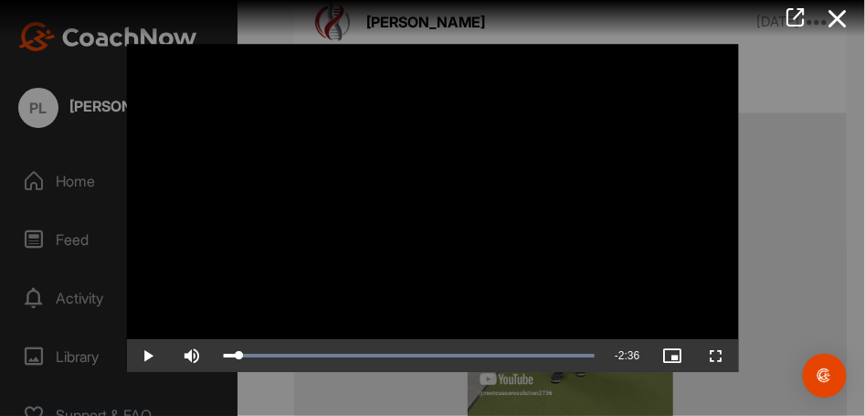
click at [854, 69] on div at bounding box center [432, 208] width 865 height 416
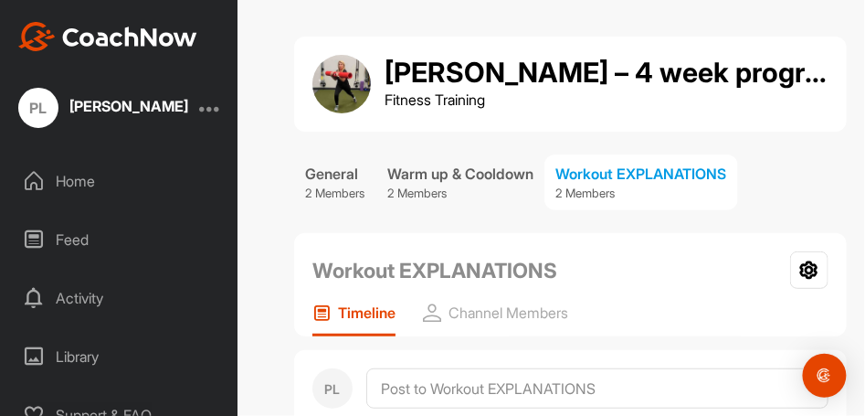
click at [62, 180] on div "Home" at bounding box center [119, 181] width 219 height 46
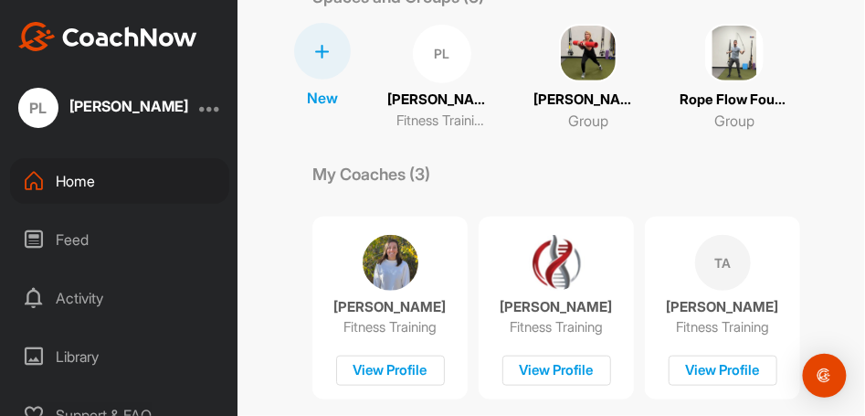
scroll to position [60, 0]
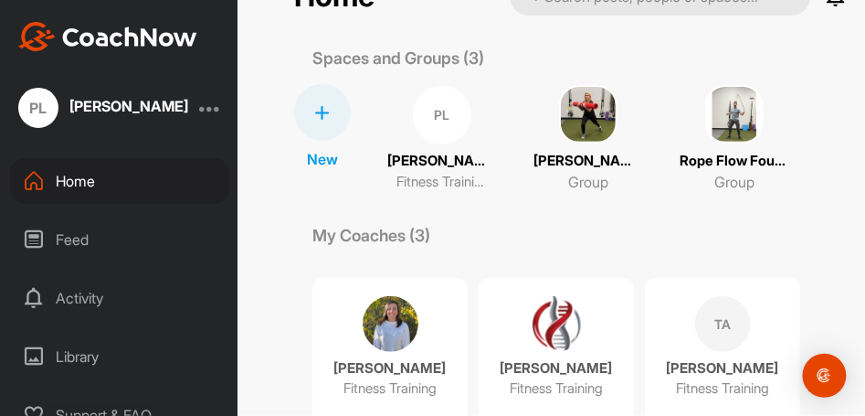
click at [714, 122] on img at bounding box center [734, 114] width 58 height 58
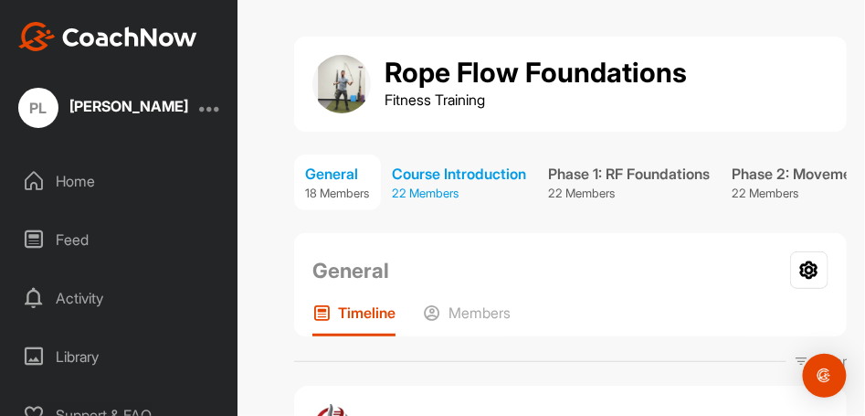
click at [460, 178] on div "Course Introduction" at bounding box center [459, 174] width 134 height 22
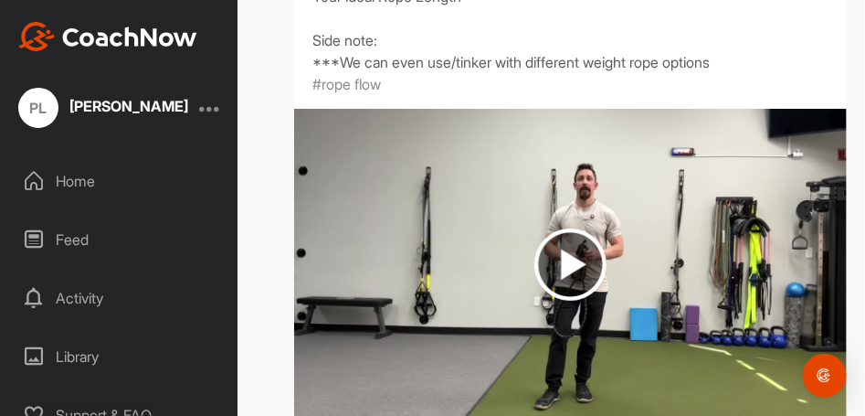
scroll to position [2923, 0]
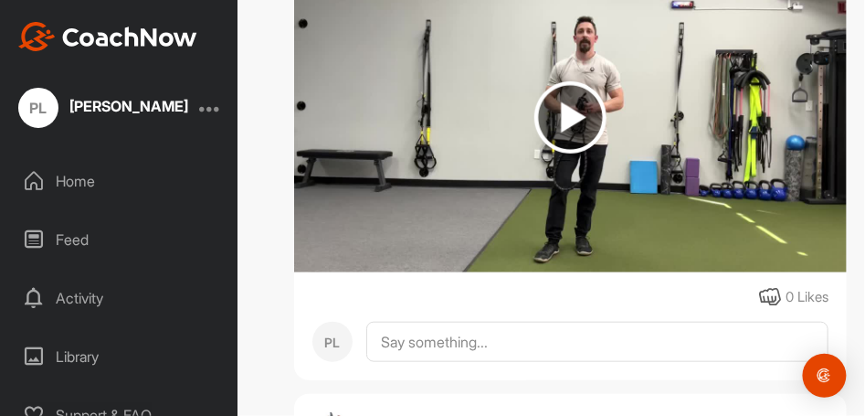
click at [569, 106] on img at bounding box center [571, 117] width 72 height 72
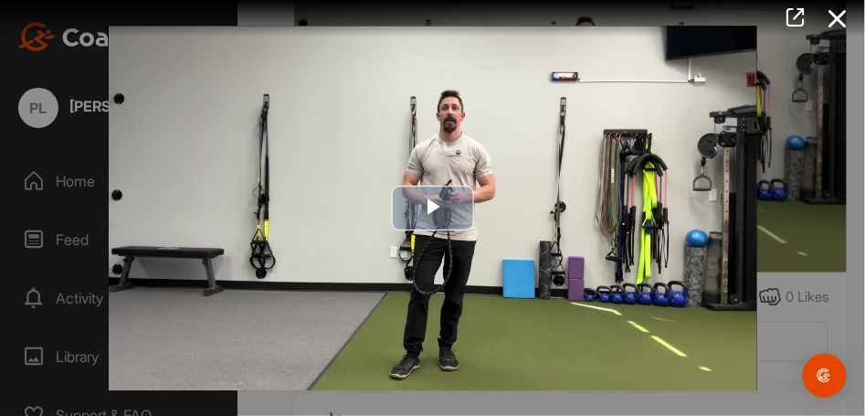
click at [433, 208] on span "Video Player" at bounding box center [433, 208] width 0 height 0
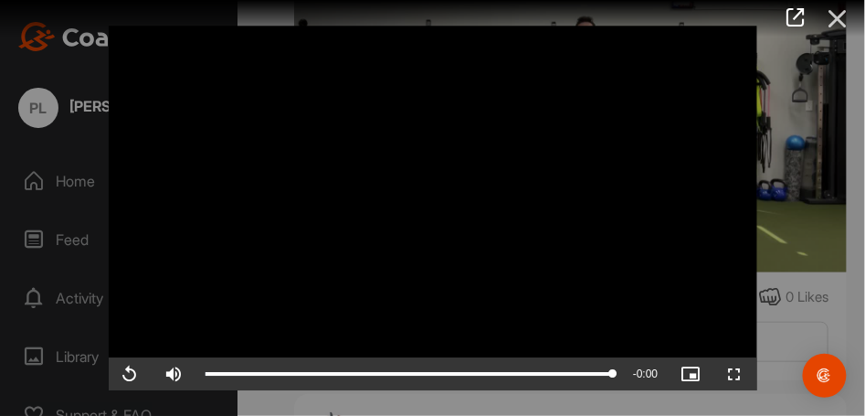
click at [839, 12] on icon at bounding box center [838, 19] width 42 height 34
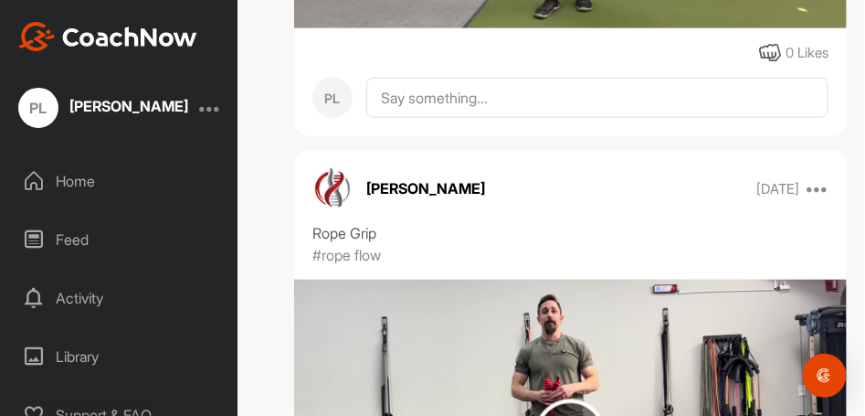
scroll to position [3350, 0]
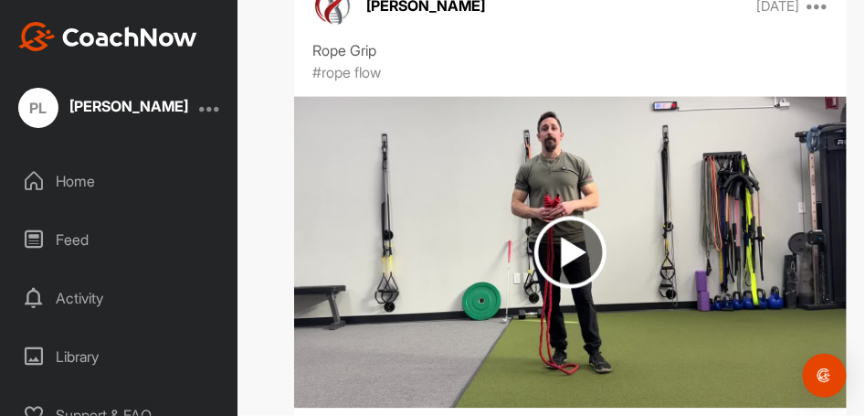
click at [566, 238] on img at bounding box center [571, 253] width 72 height 72
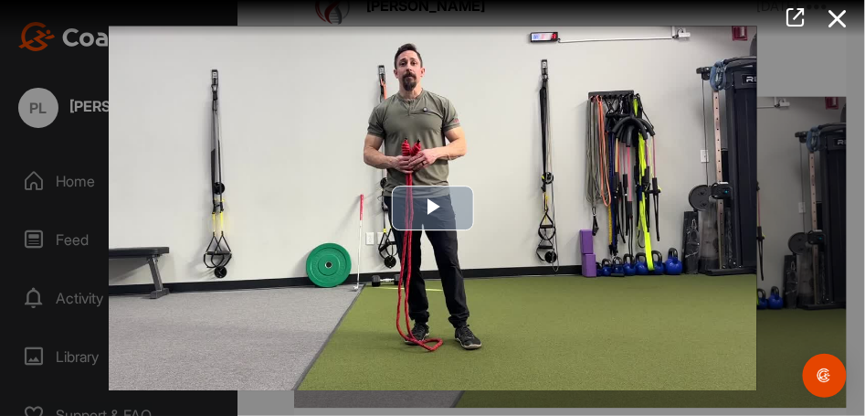
click at [433, 208] on span "Video Player" at bounding box center [433, 208] width 0 height 0
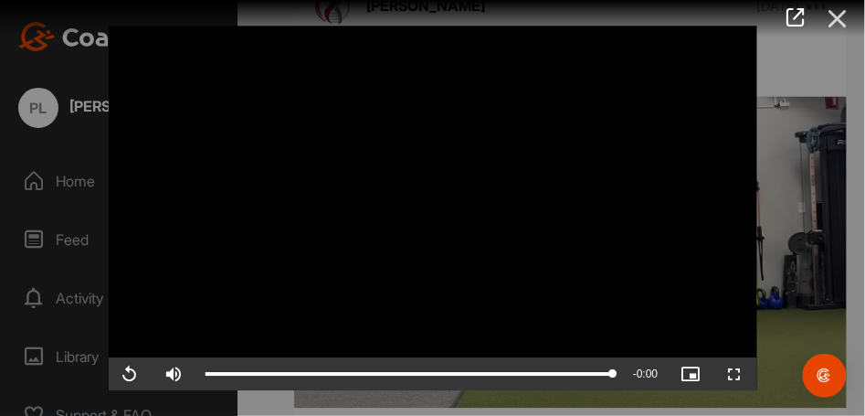
click at [831, 17] on icon at bounding box center [838, 19] width 42 height 34
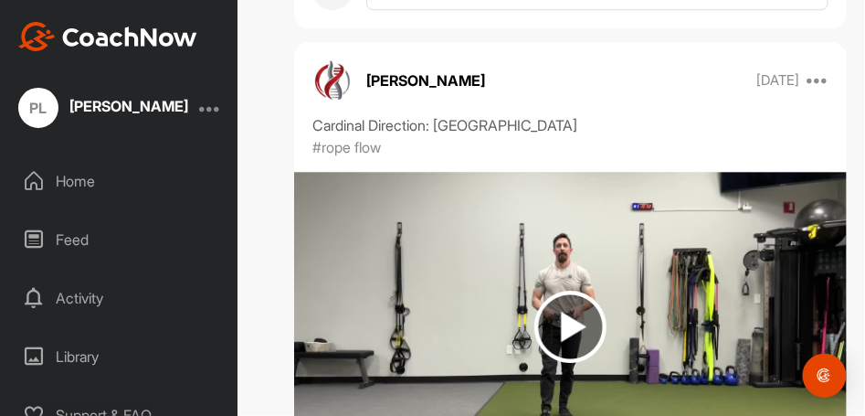
scroll to position [3898, 0]
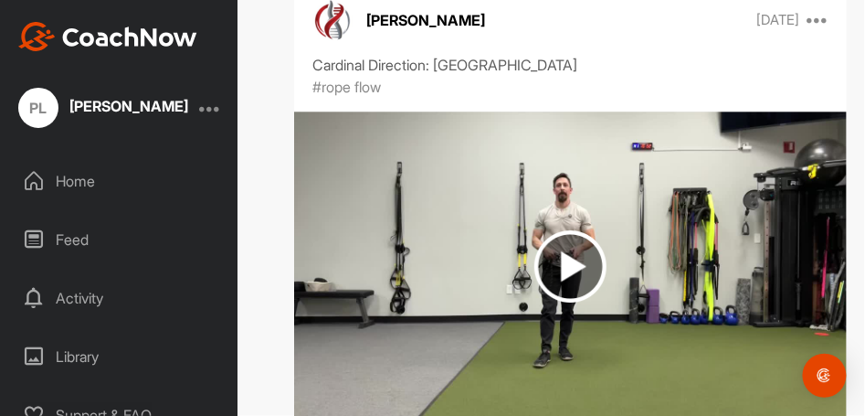
click at [568, 238] on img at bounding box center [571, 266] width 72 height 72
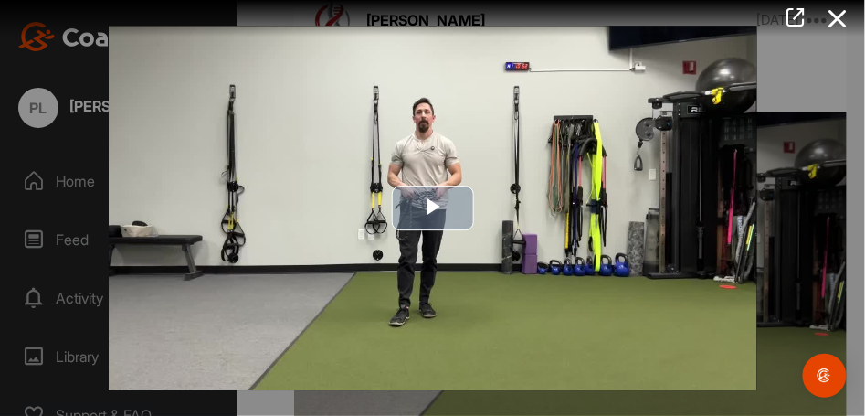
click at [433, 208] on span "Video Player" at bounding box center [433, 208] width 0 height 0
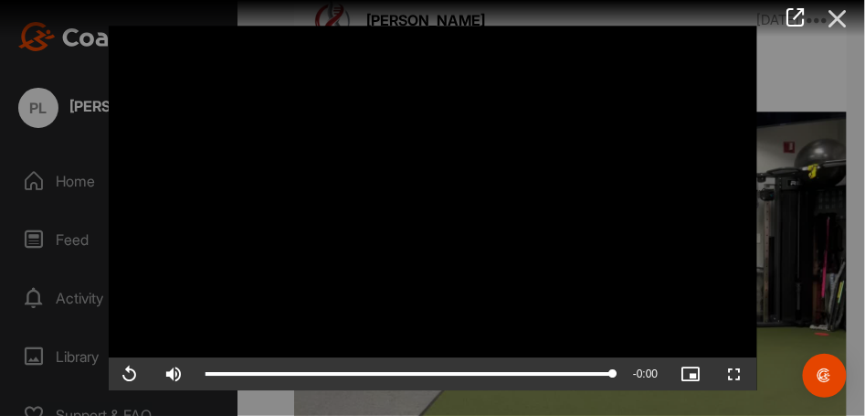
click at [834, 17] on icon at bounding box center [838, 19] width 42 height 34
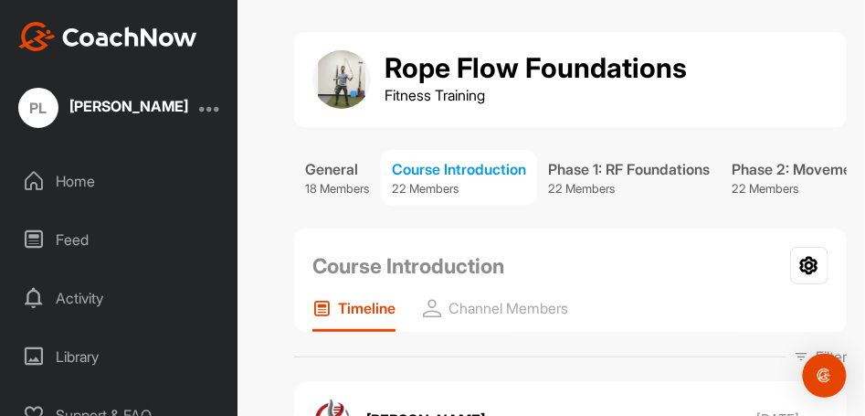
scroll to position [0, 0]
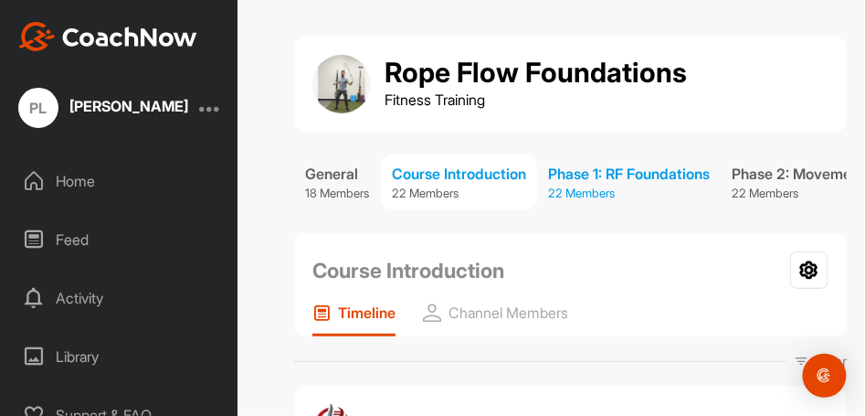
click at [631, 169] on div "Phase 1: RF Foundations" at bounding box center [629, 174] width 162 height 22
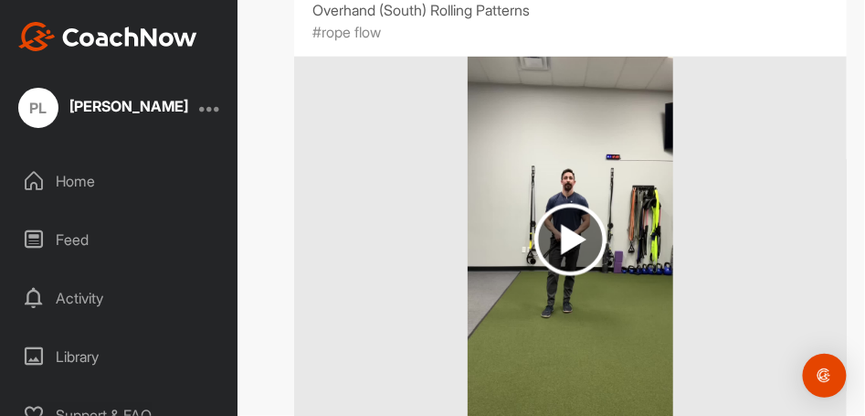
scroll to position [487, 0]
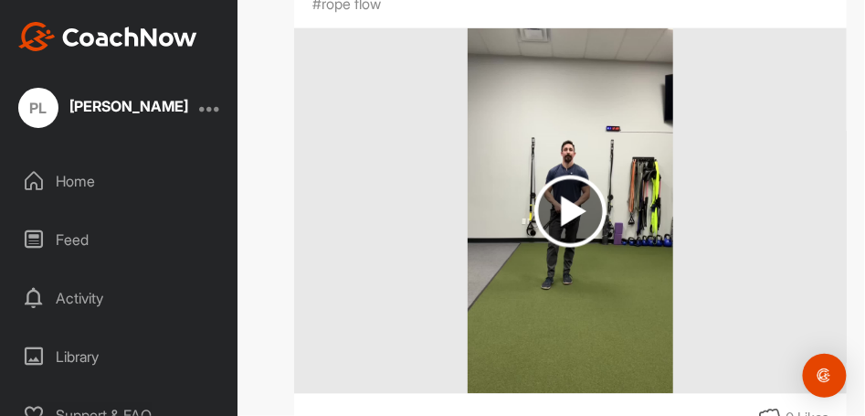
click at [559, 217] on img at bounding box center [571, 211] width 72 height 72
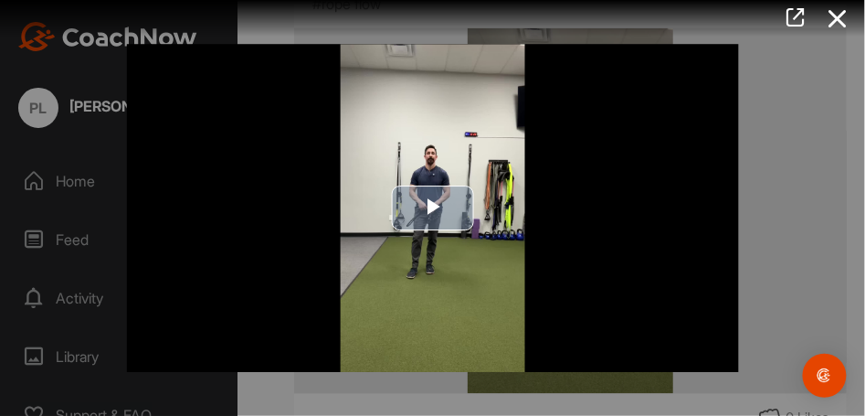
click at [433, 207] on span "Video Player" at bounding box center [433, 207] width 0 height 0
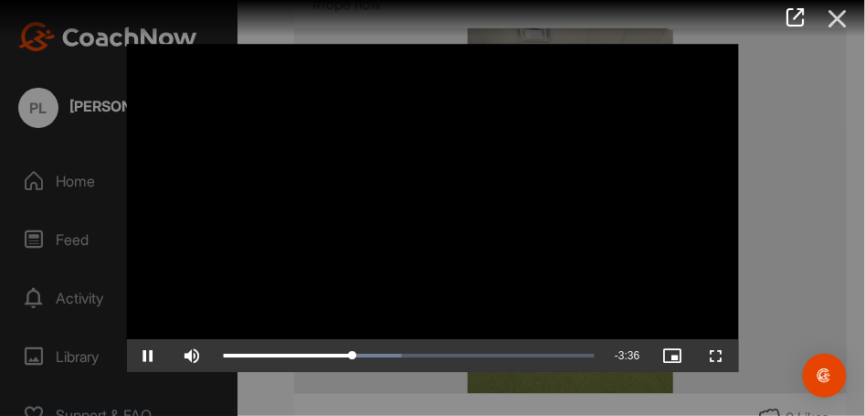
click at [845, 13] on icon at bounding box center [838, 19] width 42 height 34
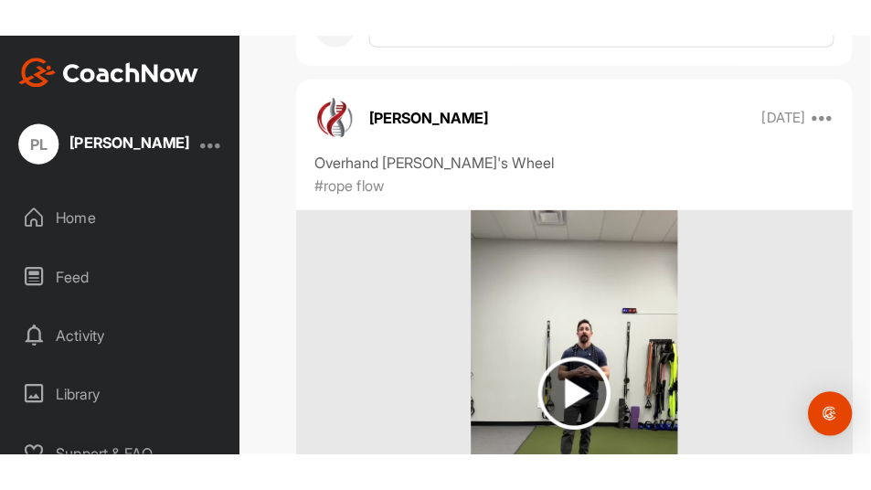
scroll to position [7553, 0]
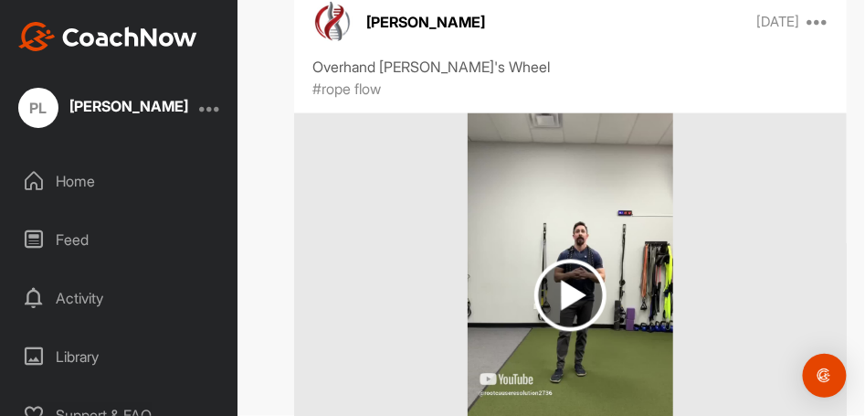
click at [563, 275] on img at bounding box center [571, 295] width 72 height 72
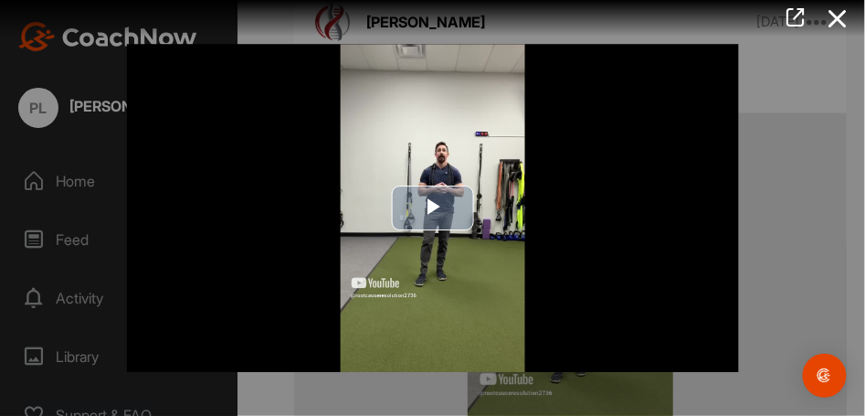
click at [433, 207] on span "Video Player" at bounding box center [433, 207] width 0 height 0
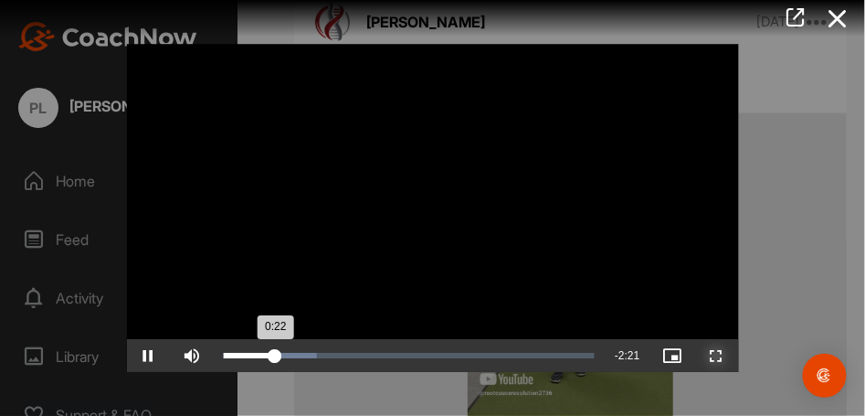
drag, startPoint x: 718, startPoint y: 349, endPoint x: 720, endPoint y: 394, distance: 44.8
click at [718, 355] on span "Video Player" at bounding box center [717, 355] width 44 height 0
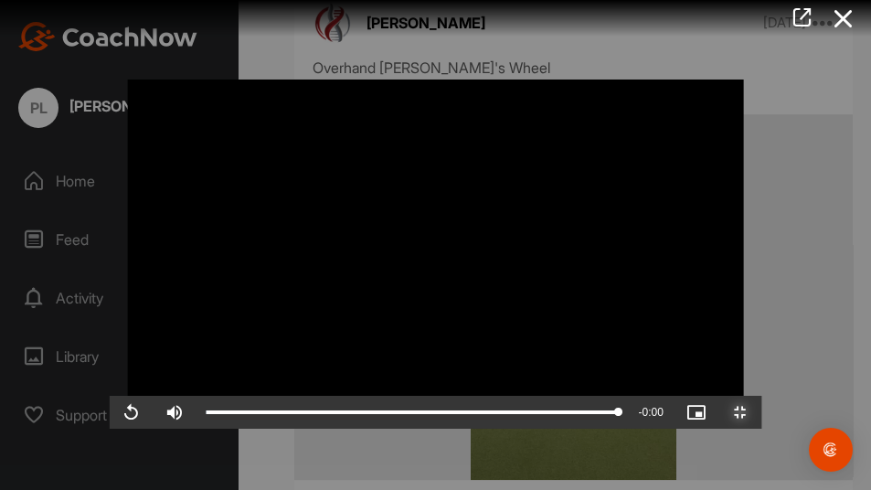
click at [762, 412] on span "Video Player" at bounding box center [740, 412] width 44 height 0
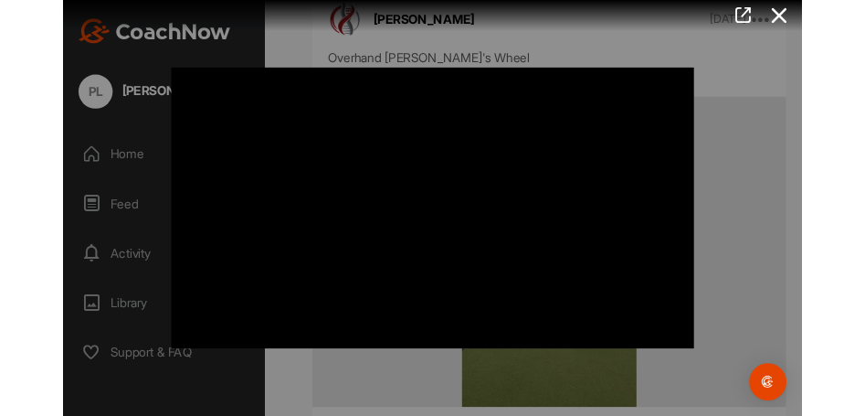
scroll to position [7553, 0]
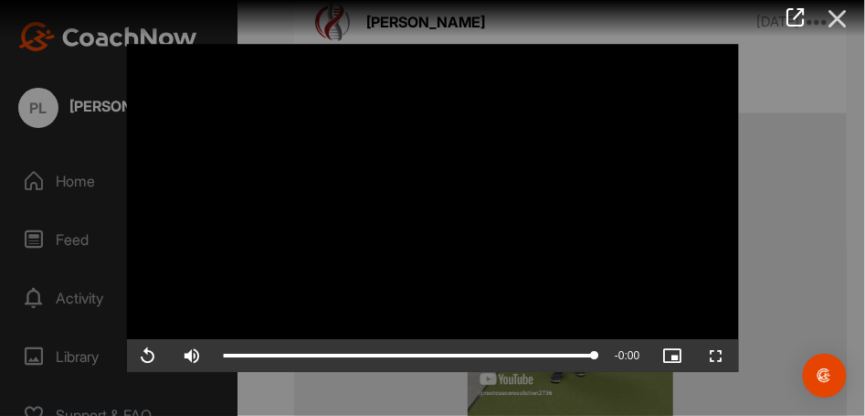
click at [840, 20] on icon at bounding box center [838, 19] width 42 height 34
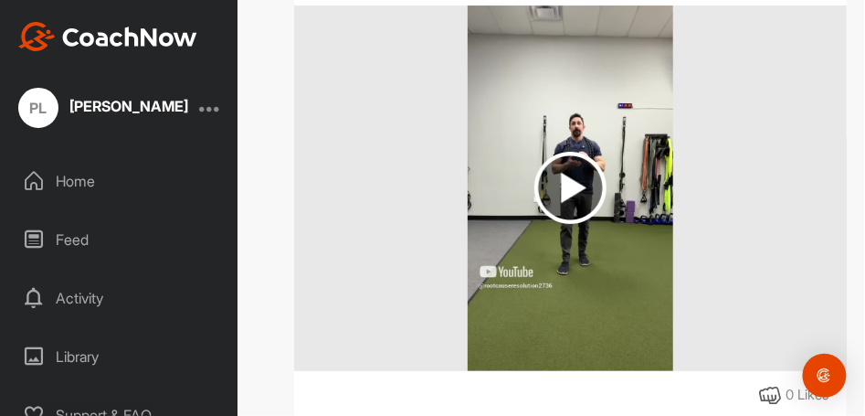
scroll to position [8283, 0]
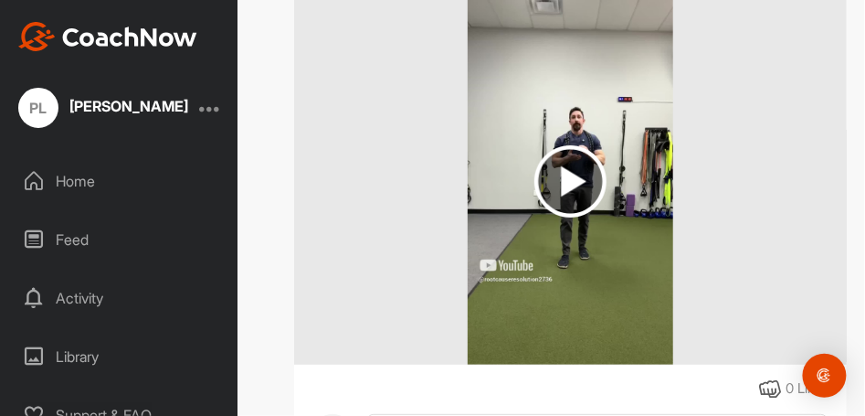
click at [562, 160] on img at bounding box center [571, 181] width 72 height 72
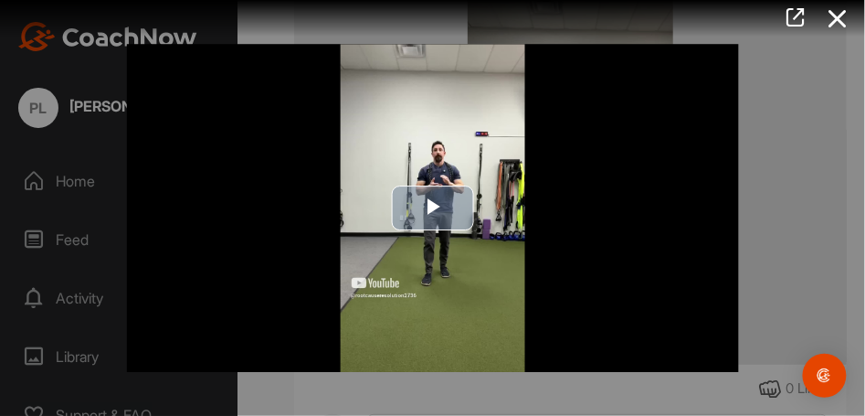
click at [433, 207] on span "Video Player" at bounding box center [433, 207] width 0 height 0
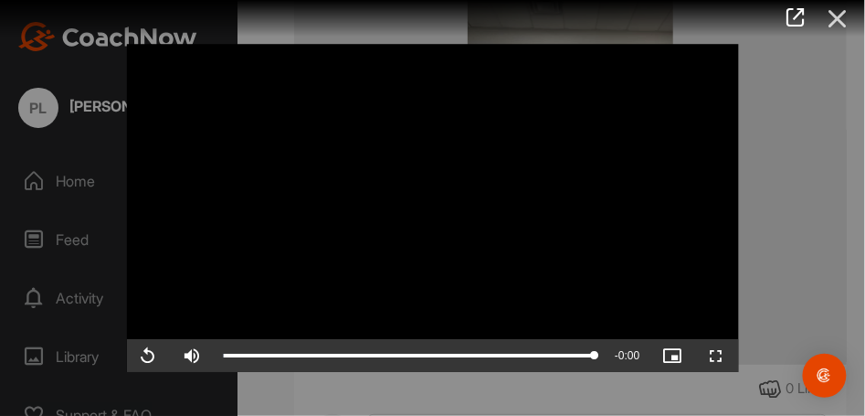
click at [837, 9] on icon at bounding box center [838, 19] width 42 height 34
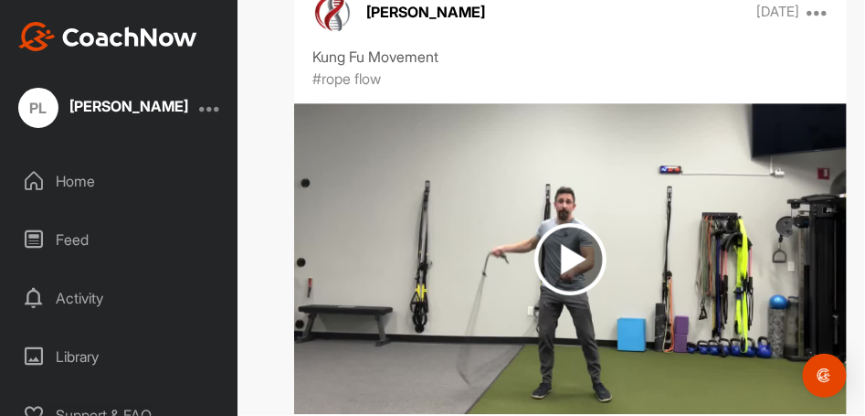
scroll to position [9380, 0]
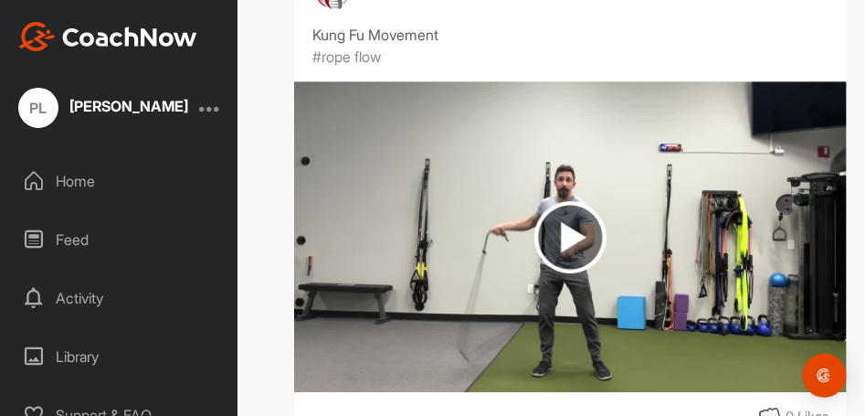
click at [562, 215] on img at bounding box center [571, 237] width 72 height 72
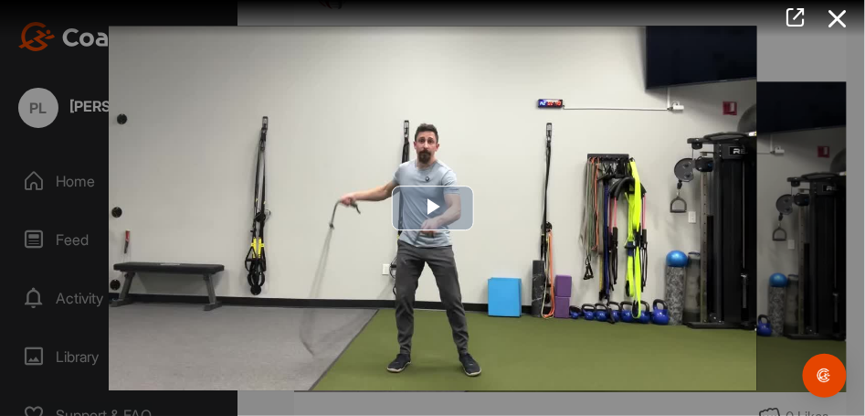
click at [433, 208] on span "Video Player" at bounding box center [433, 208] width 0 height 0
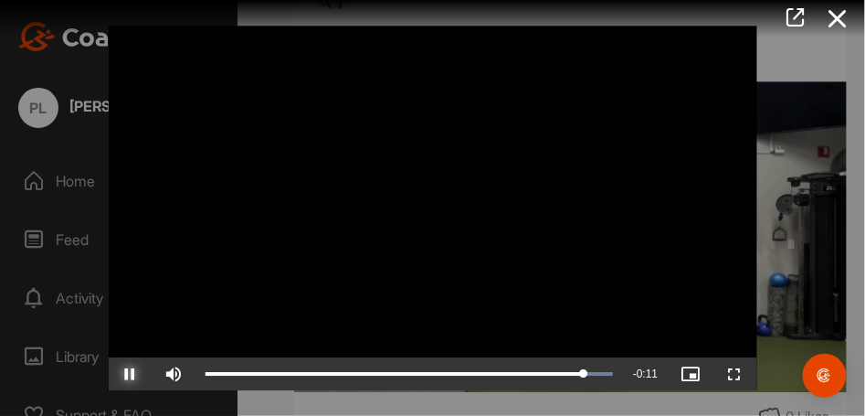
click at [128, 374] on span "Video Player" at bounding box center [131, 374] width 44 height 0
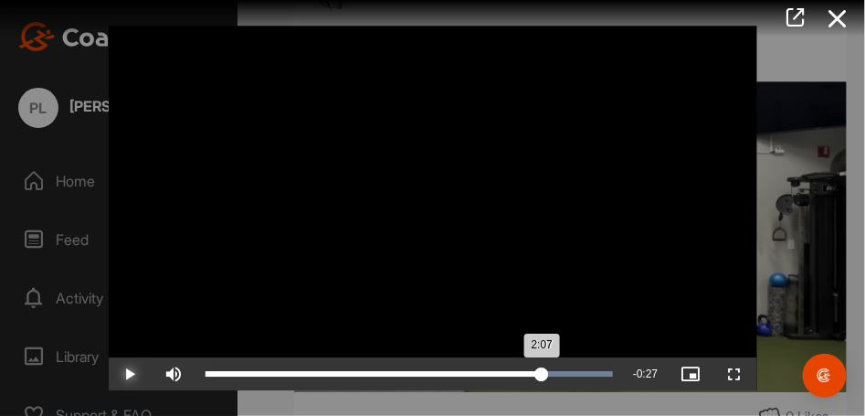
drag, startPoint x: 584, startPoint y: 372, endPoint x: 542, endPoint y: 371, distance: 42.0
click at [542, 371] on div "2:07" at bounding box center [374, 373] width 337 height 5
drag, startPoint x: 542, startPoint y: 371, endPoint x: 513, endPoint y: 366, distance: 28.7
click at [513, 371] on div "1:57" at bounding box center [360, 373] width 309 height 5
click at [516, 374] on div "1:58" at bounding box center [362, 373] width 312 height 5
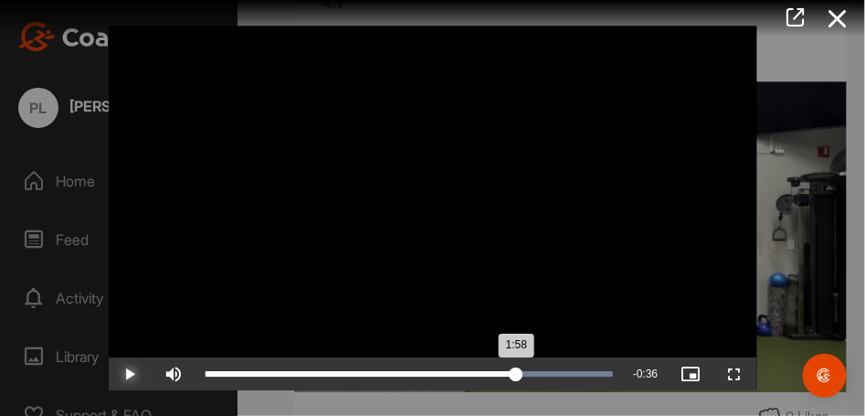
click at [513, 371] on div "1:58" at bounding box center [362, 373] width 312 height 5
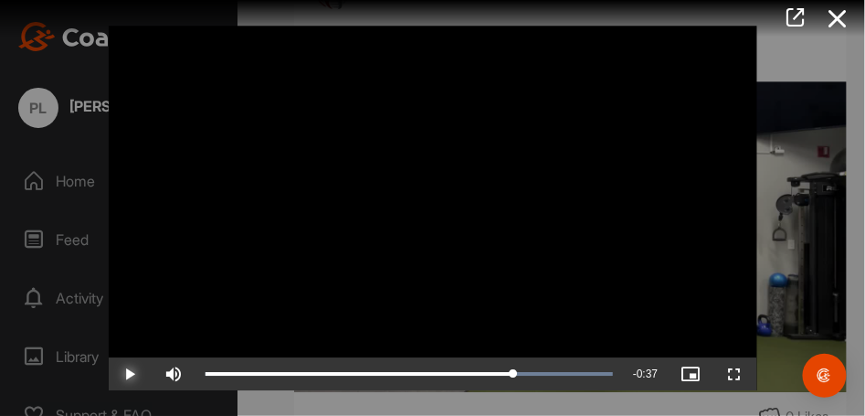
click at [129, 374] on span "Video Player" at bounding box center [131, 374] width 44 height 0
click at [842, 17] on icon at bounding box center [838, 19] width 42 height 34
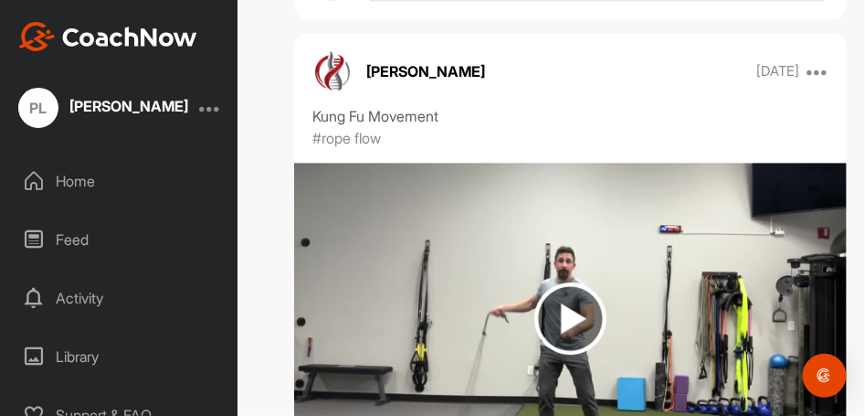
scroll to position [9291, 0]
